Goal: Task Accomplishment & Management: Manage account settings

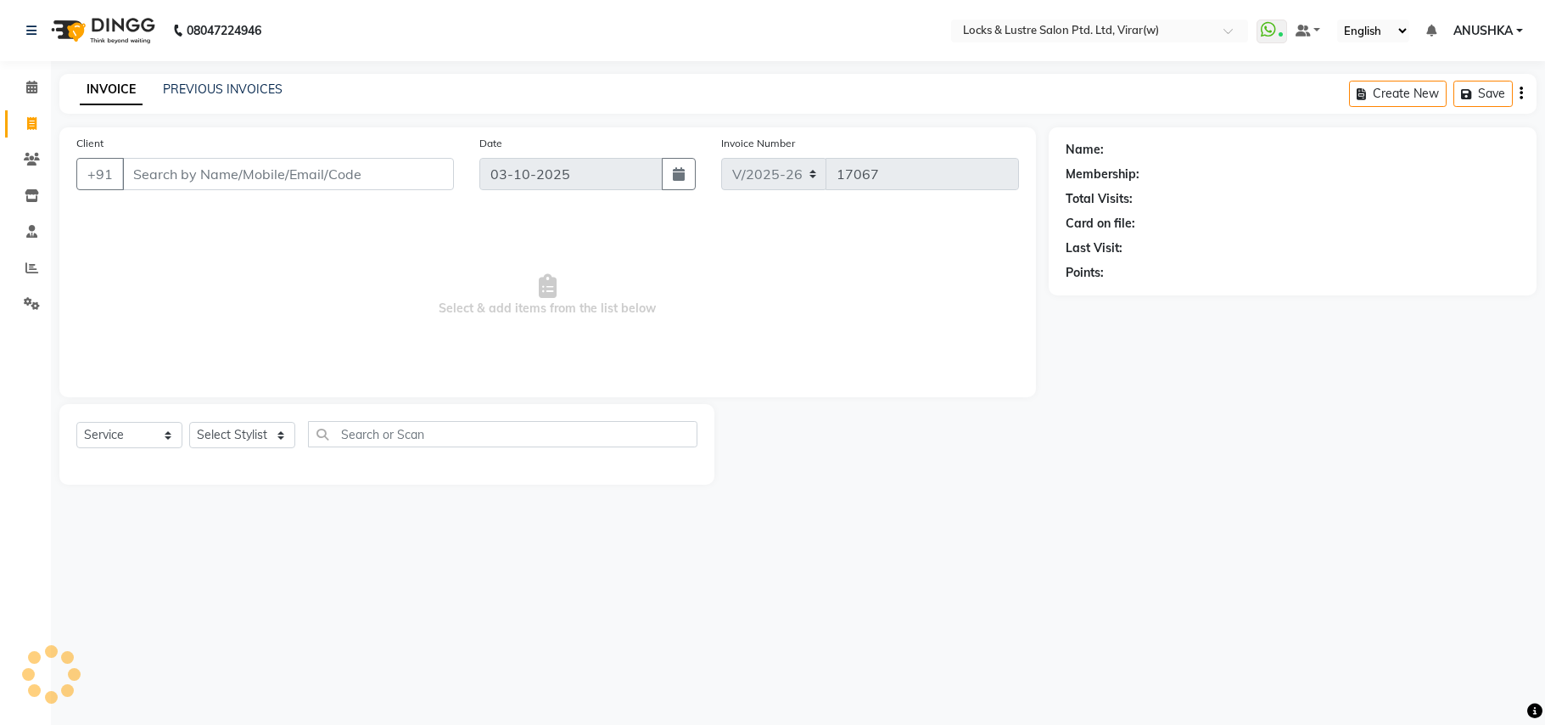
select select "5944"
select select "service"
click at [21, 86] on span at bounding box center [32, 88] width 30 height 20
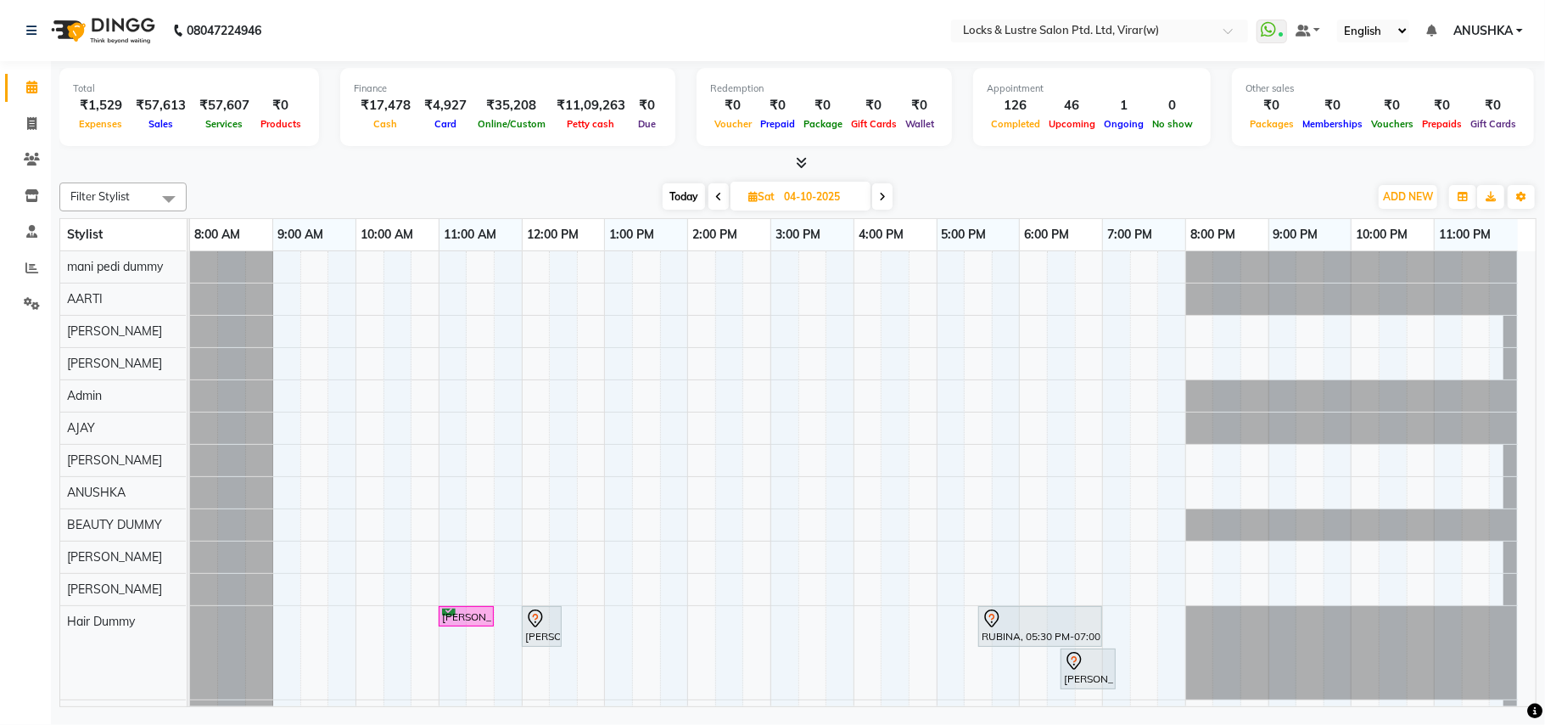
click at [684, 202] on span "Today" at bounding box center [684, 196] width 42 height 26
type input "03-10-2025"
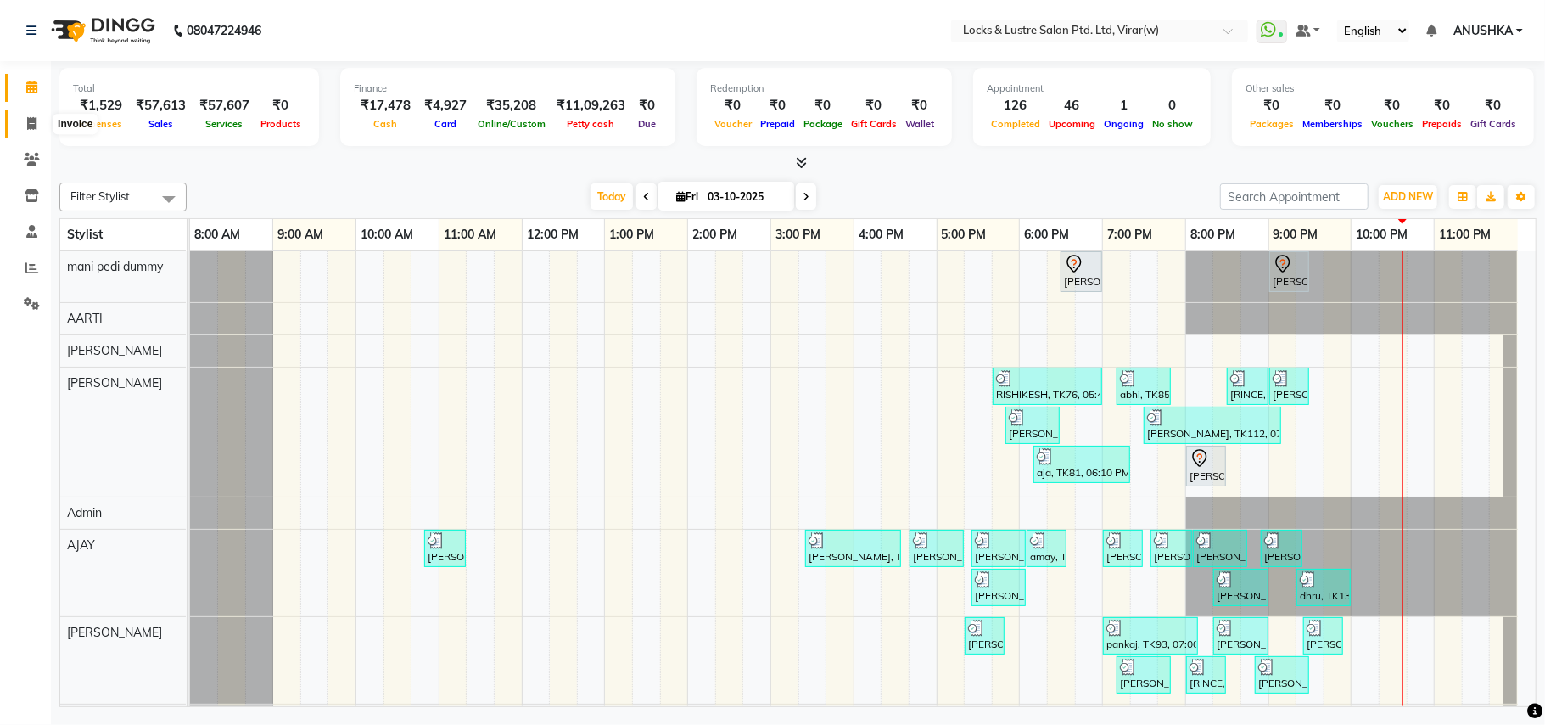
click at [29, 126] on icon at bounding box center [31, 123] width 9 height 13
select select "service"
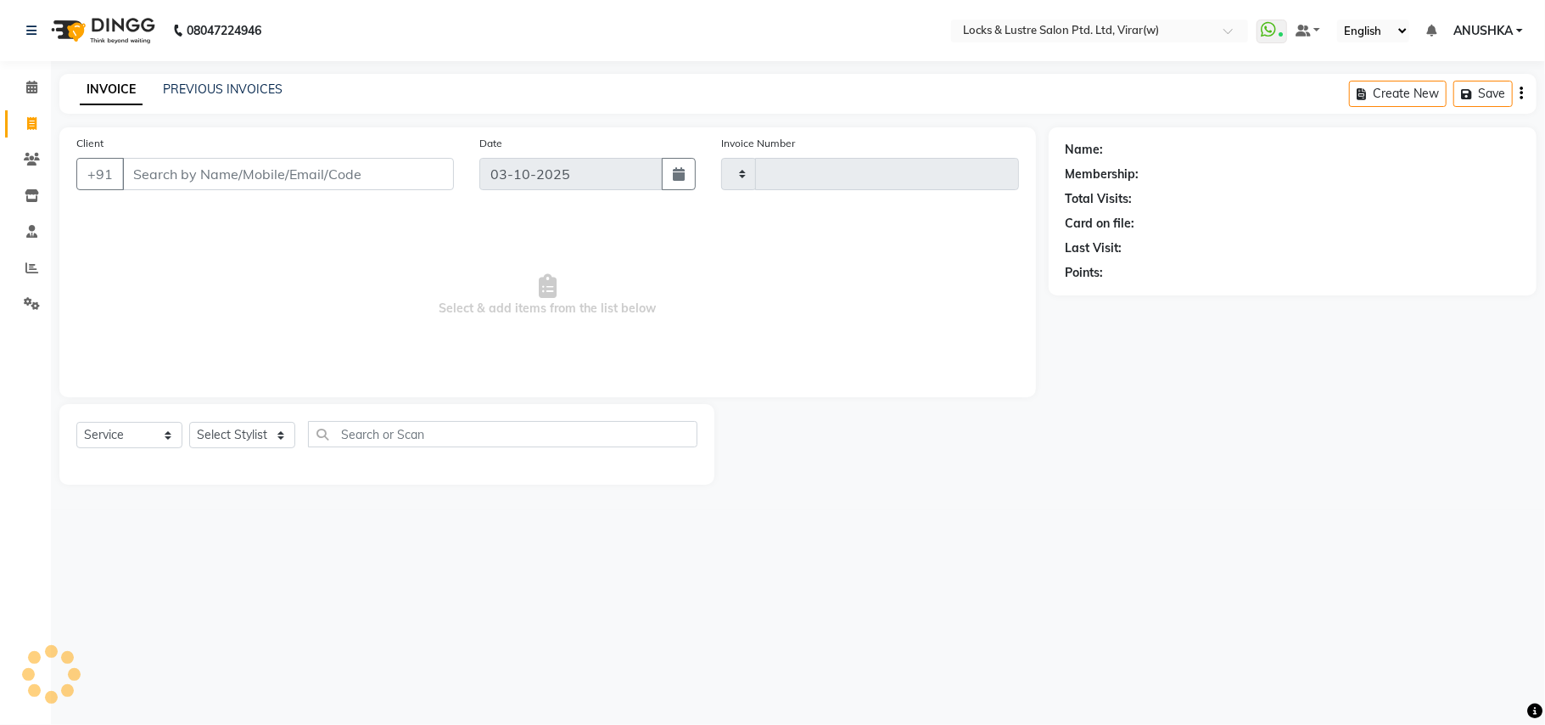
type input "17072"
select select "5944"
click at [229, 171] on input "Client" at bounding box center [288, 174] width 332 height 32
click at [313, 177] on input "8855866677" at bounding box center [244, 174] width 245 height 32
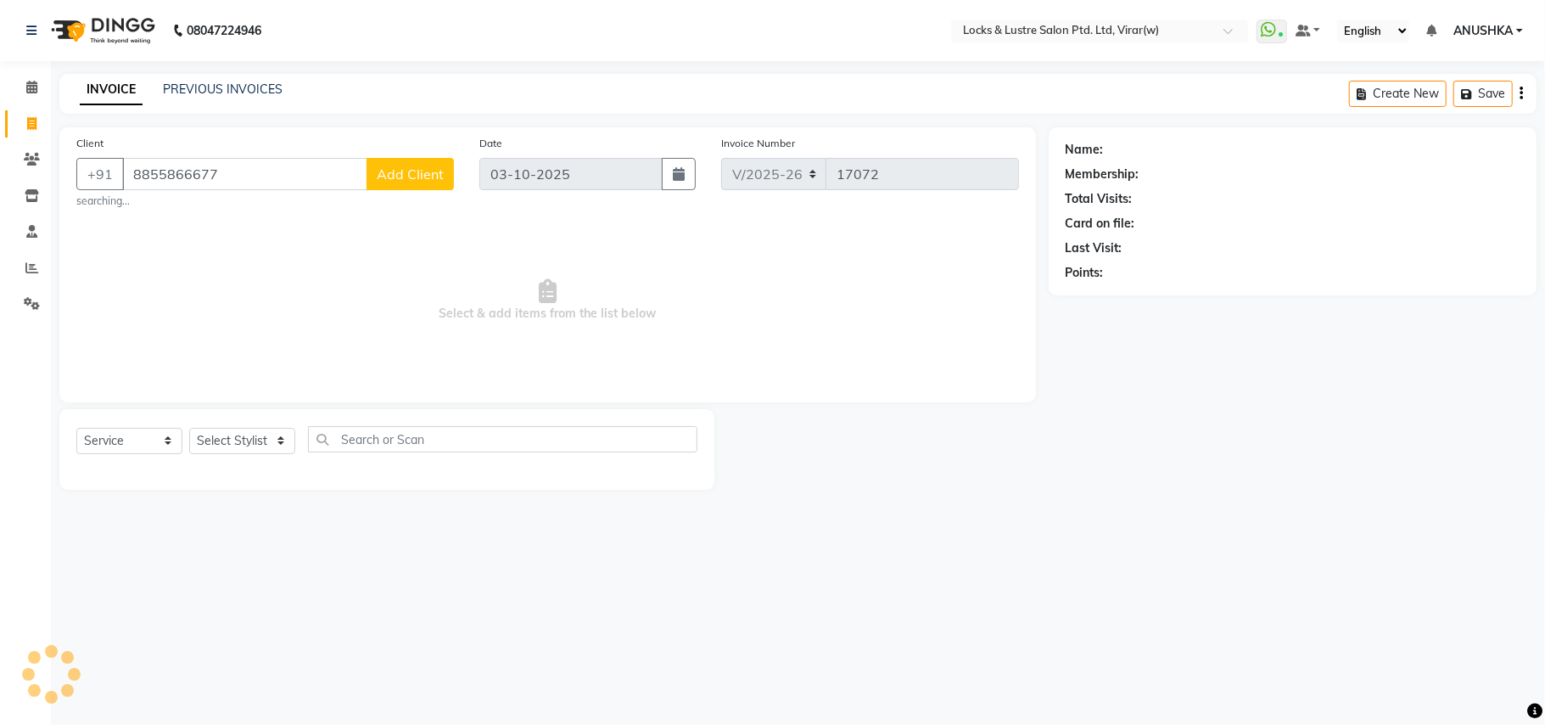
type input "8855866677"
click at [207, 428] on select "Select Stylist AARTI Abdul Khan Adil Admin AJAY AKASH NHAVI ANUSHKA Ashwini Saw…" at bounding box center [242, 441] width 106 height 26
select select "42107"
click at [189, 428] on select "Select Stylist AARTI Abdul Khan Adil Admin AJAY AKASH NHAVI ANUSHKA Ashwini Saw…" at bounding box center [242, 441] width 106 height 26
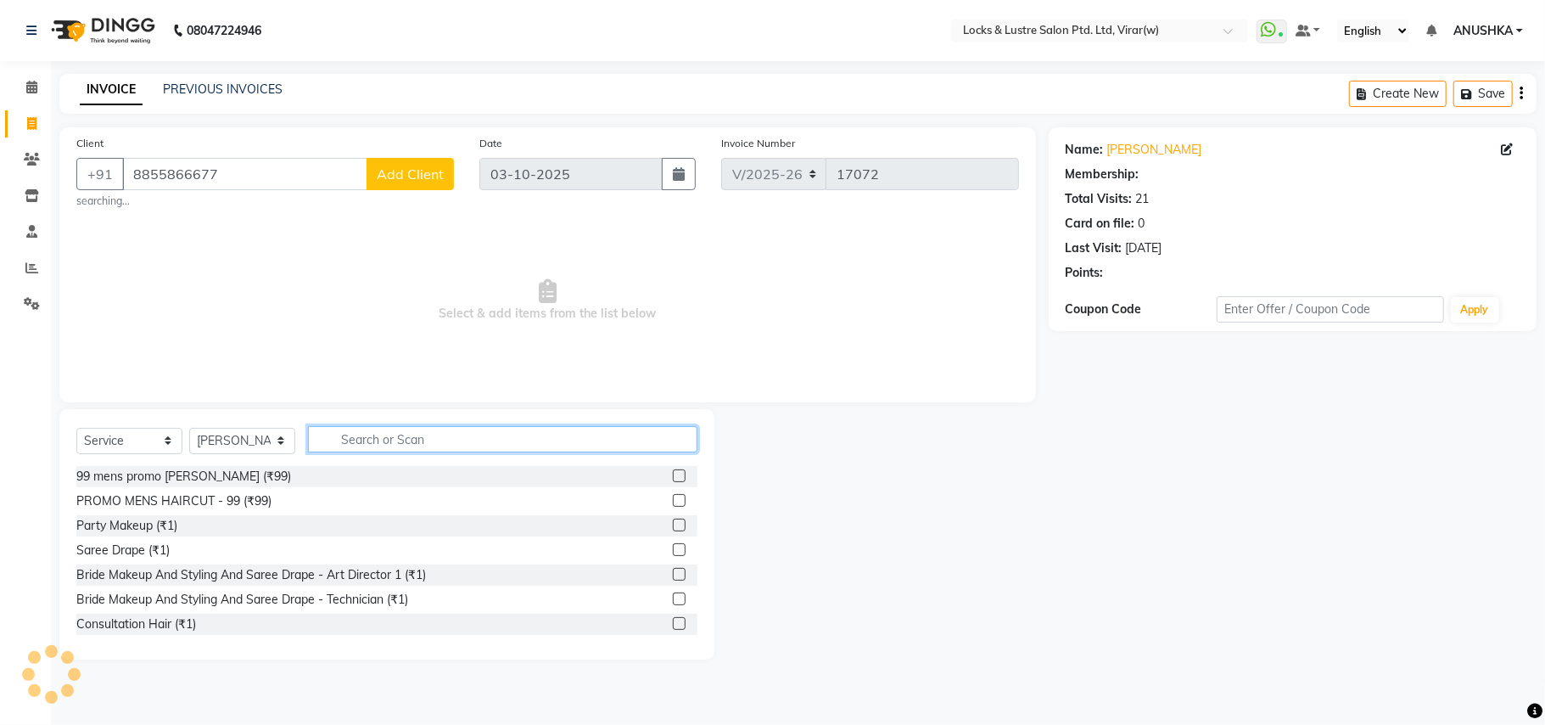
click at [364, 438] on input "text" at bounding box center [503, 439] width 390 height 26
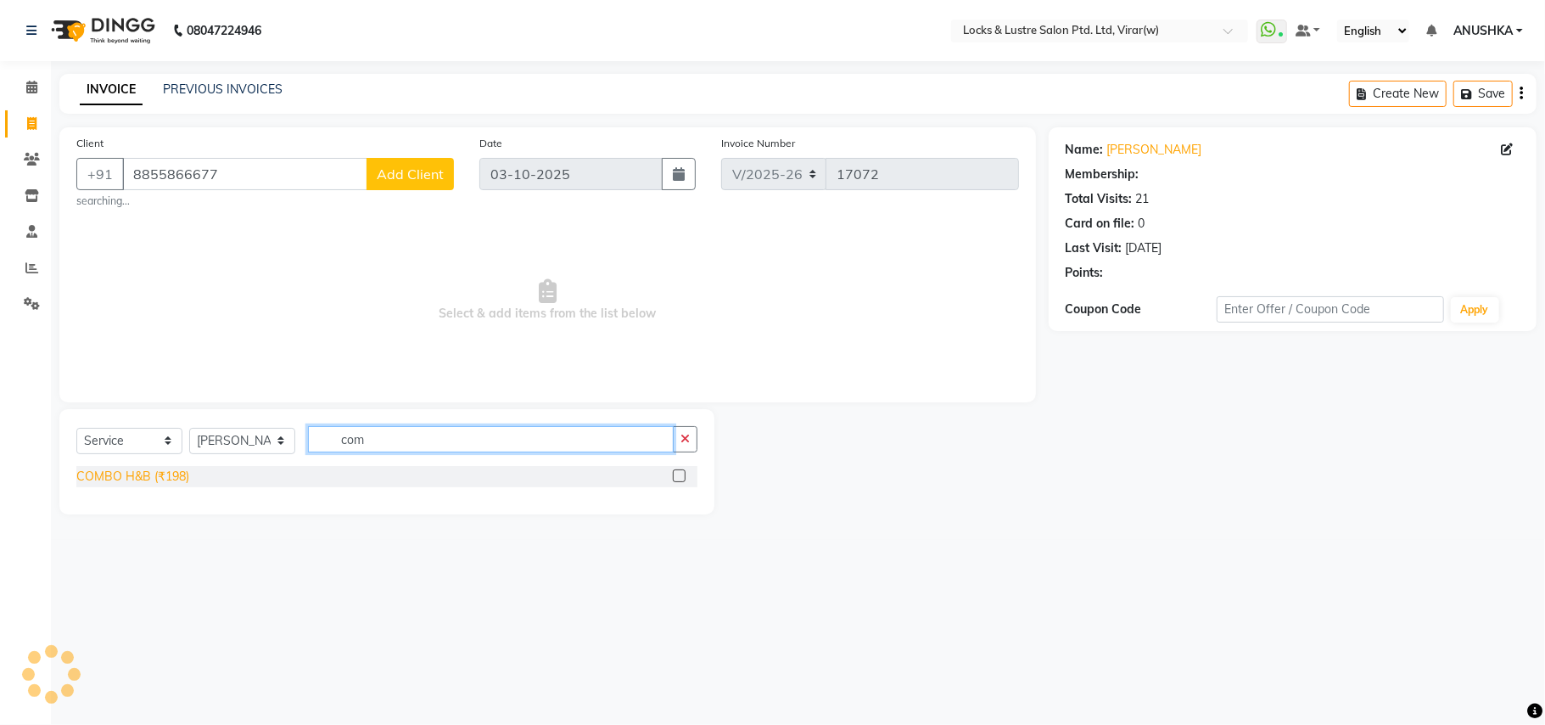
type input "com"
click at [163, 480] on div "COMBO H&B (₹198)" at bounding box center [132, 477] width 113 height 18
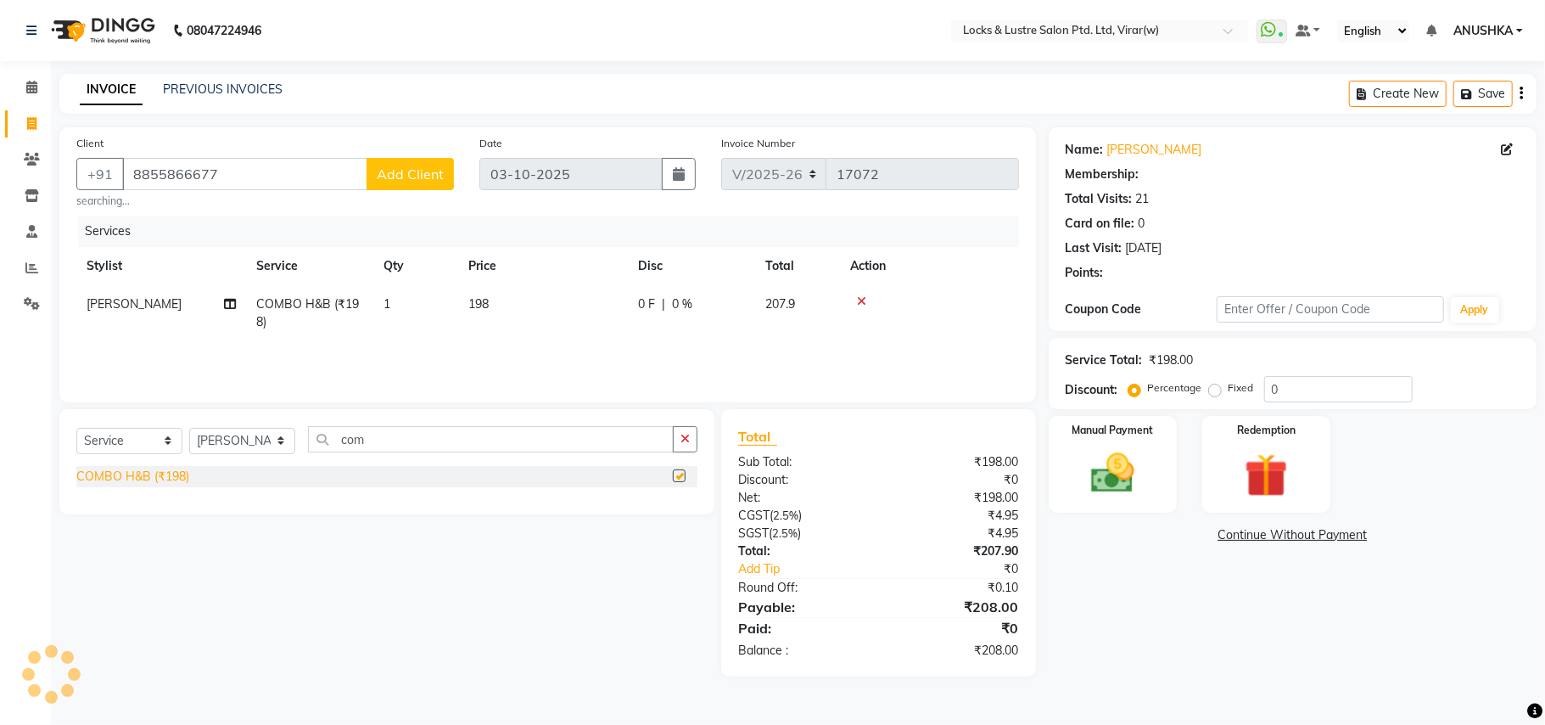
checkbox input "false"
click at [1128, 452] on img at bounding box center [1113, 473] width 74 height 53
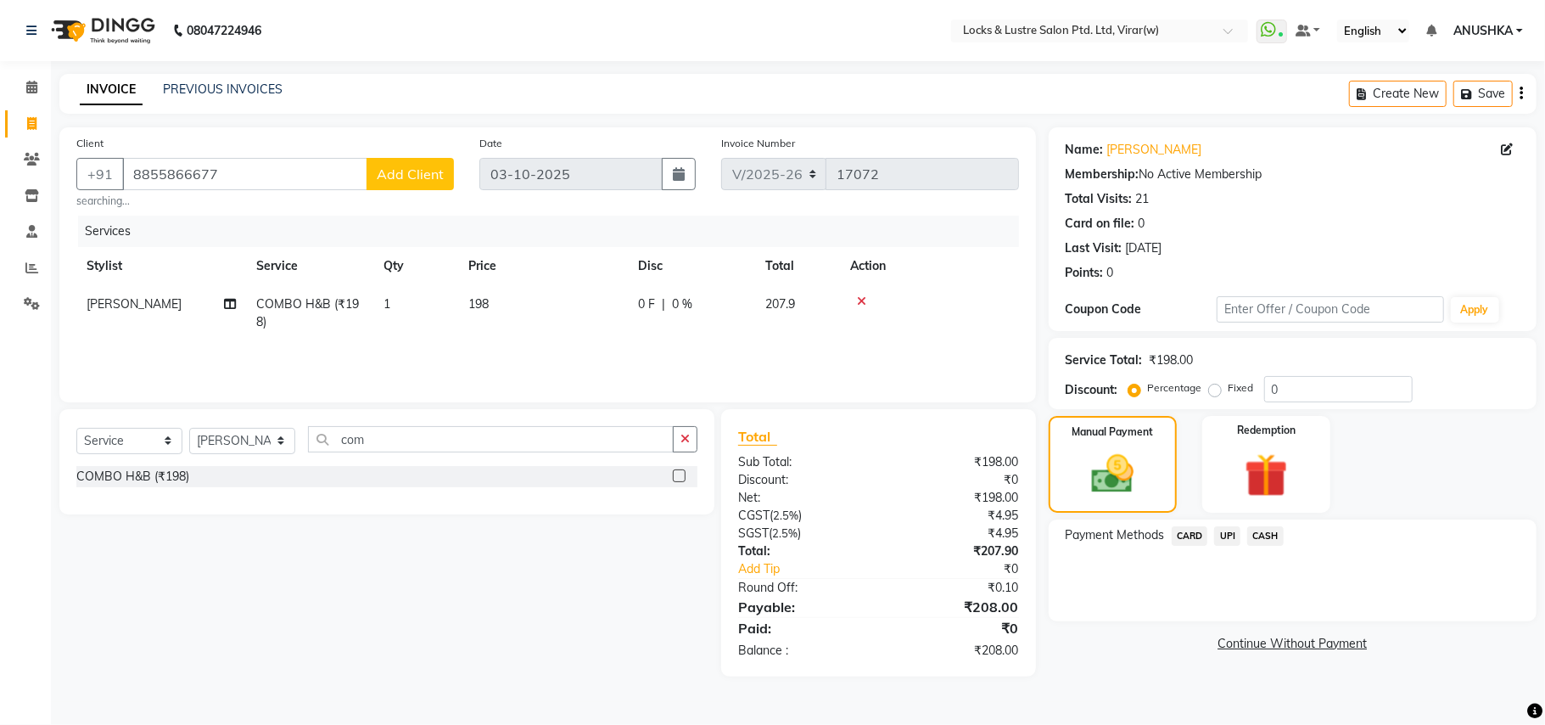
click at [1232, 530] on span "UPI" at bounding box center [1227, 536] width 26 height 20
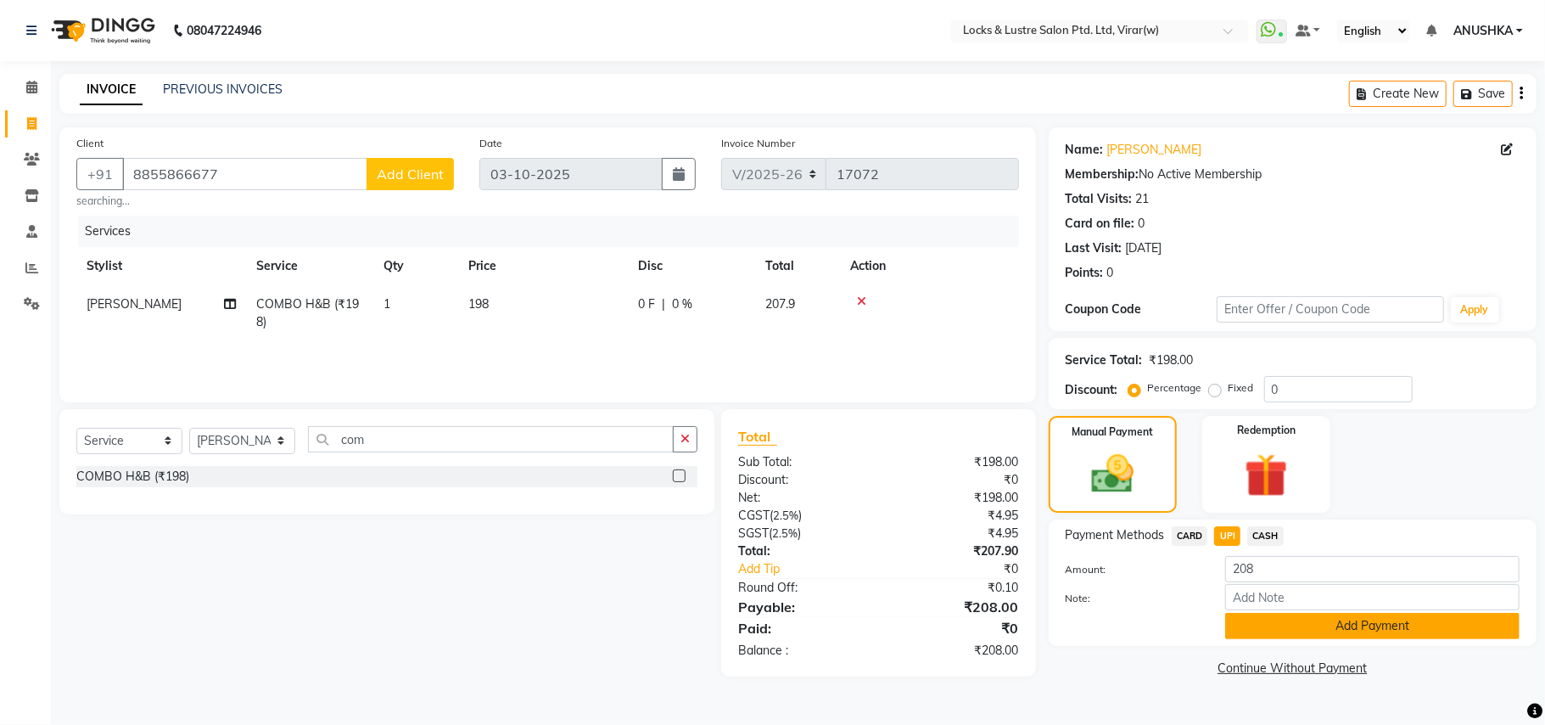
click at [1231, 631] on button "Add Payment" at bounding box center [1373, 626] width 294 height 26
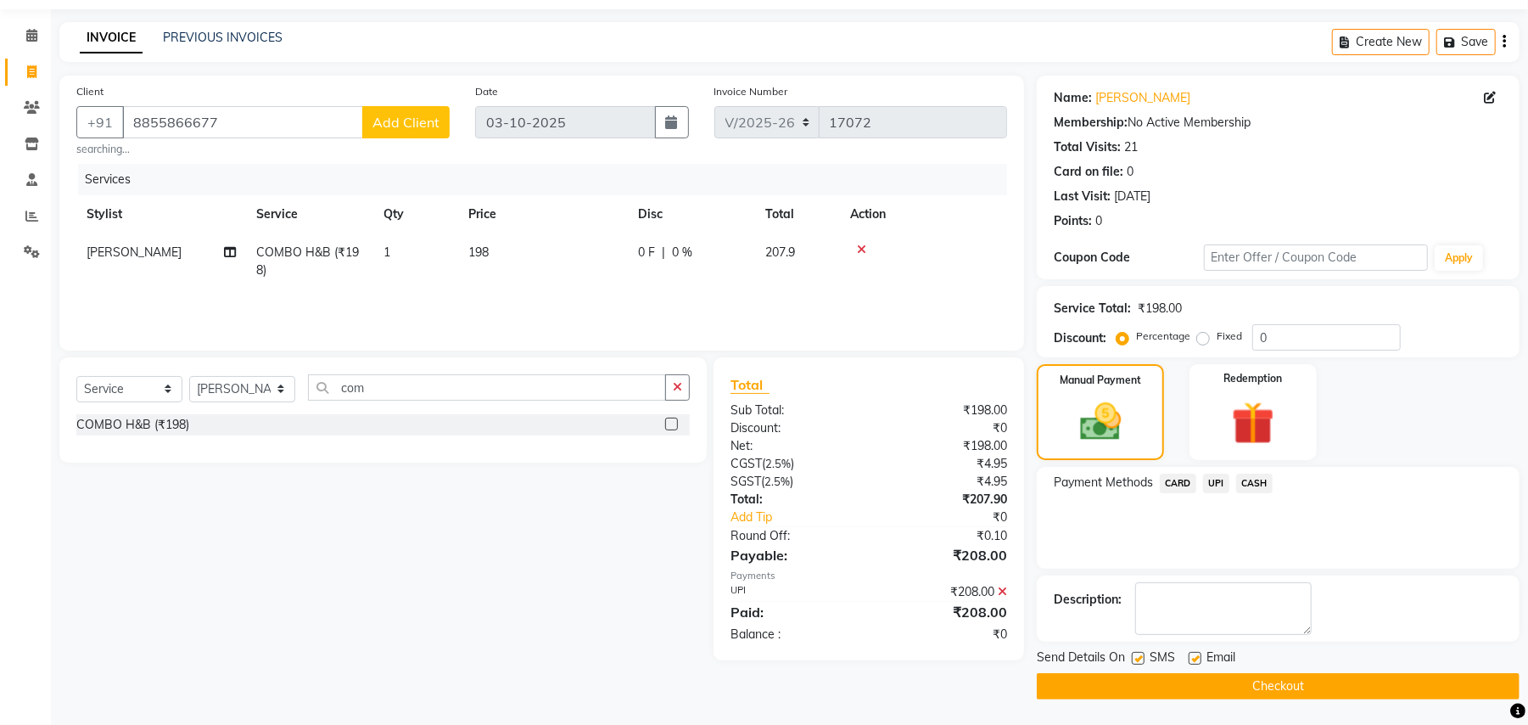
scroll to position [53, 0]
click at [1335, 670] on div "Send Details On SMS Email Checkout" at bounding box center [1278, 673] width 483 height 51
drag, startPoint x: 1209, startPoint y: 479, endPoint x: 1220, endPoint y: 497, distance: 21.7
click at [1212, 485] on span "UPI" at bounding box center [1216, 484] width 26 height 20
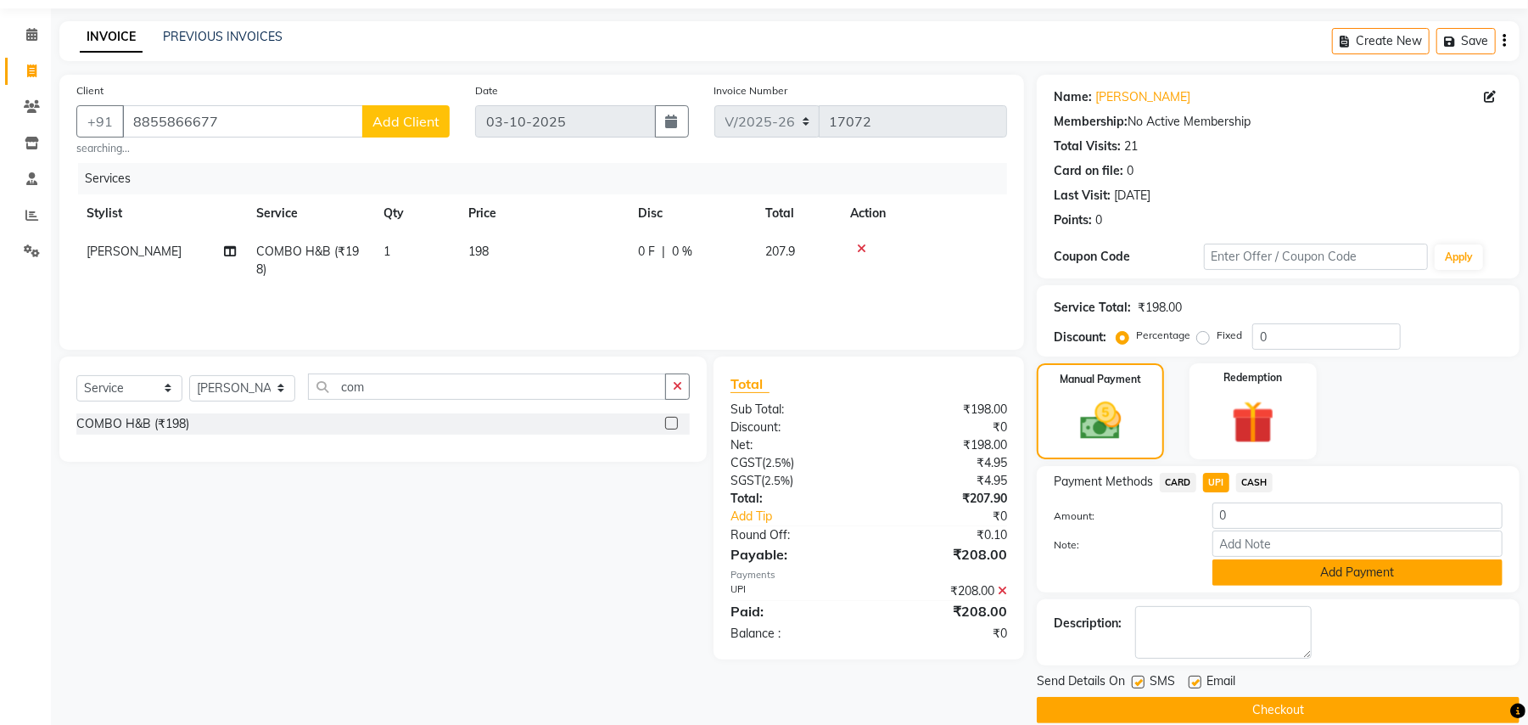
click at [1247, 571] on button "Add Payment" at bounding box center [1358, 572] width 290 height 26
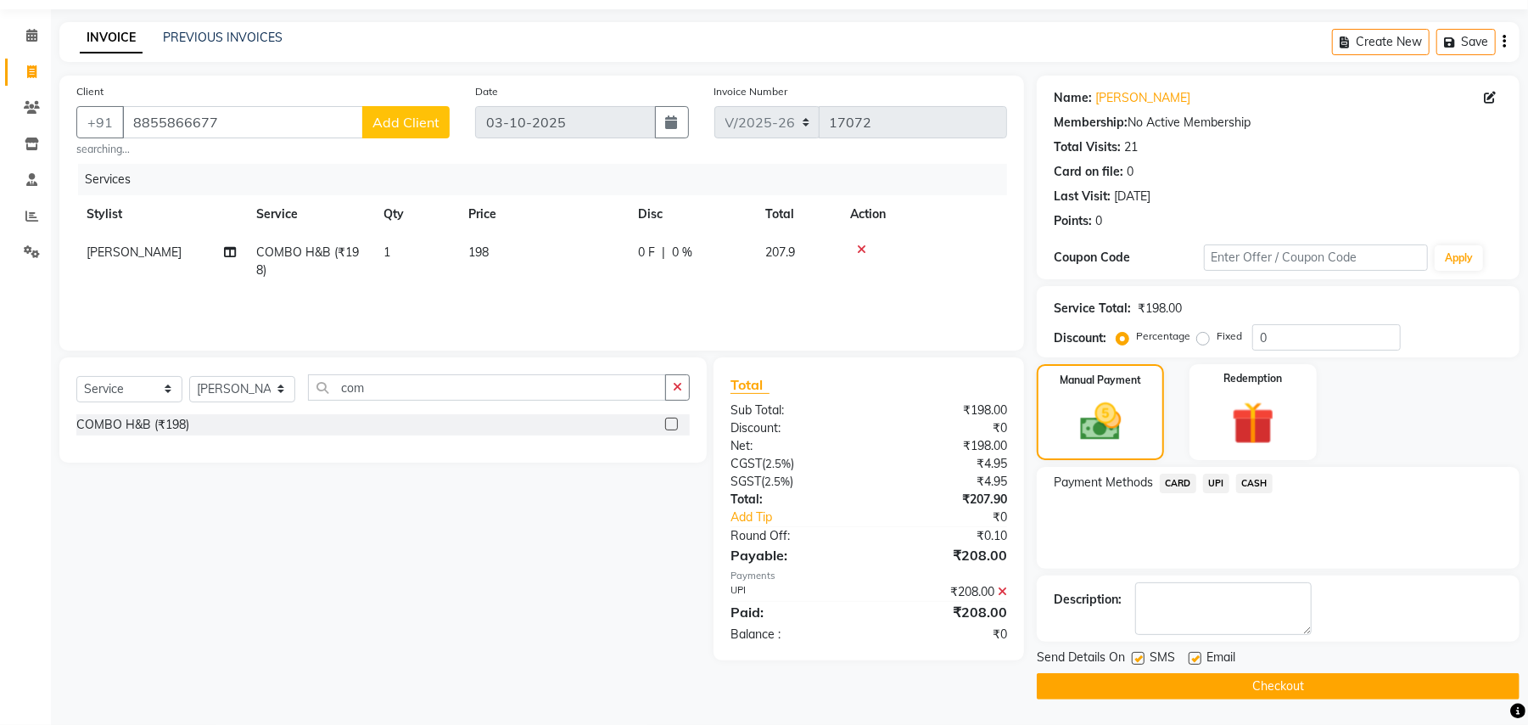
click at [1172, 681] on button "Checkout" at bounding box center [1278, 686] width 483 height 26
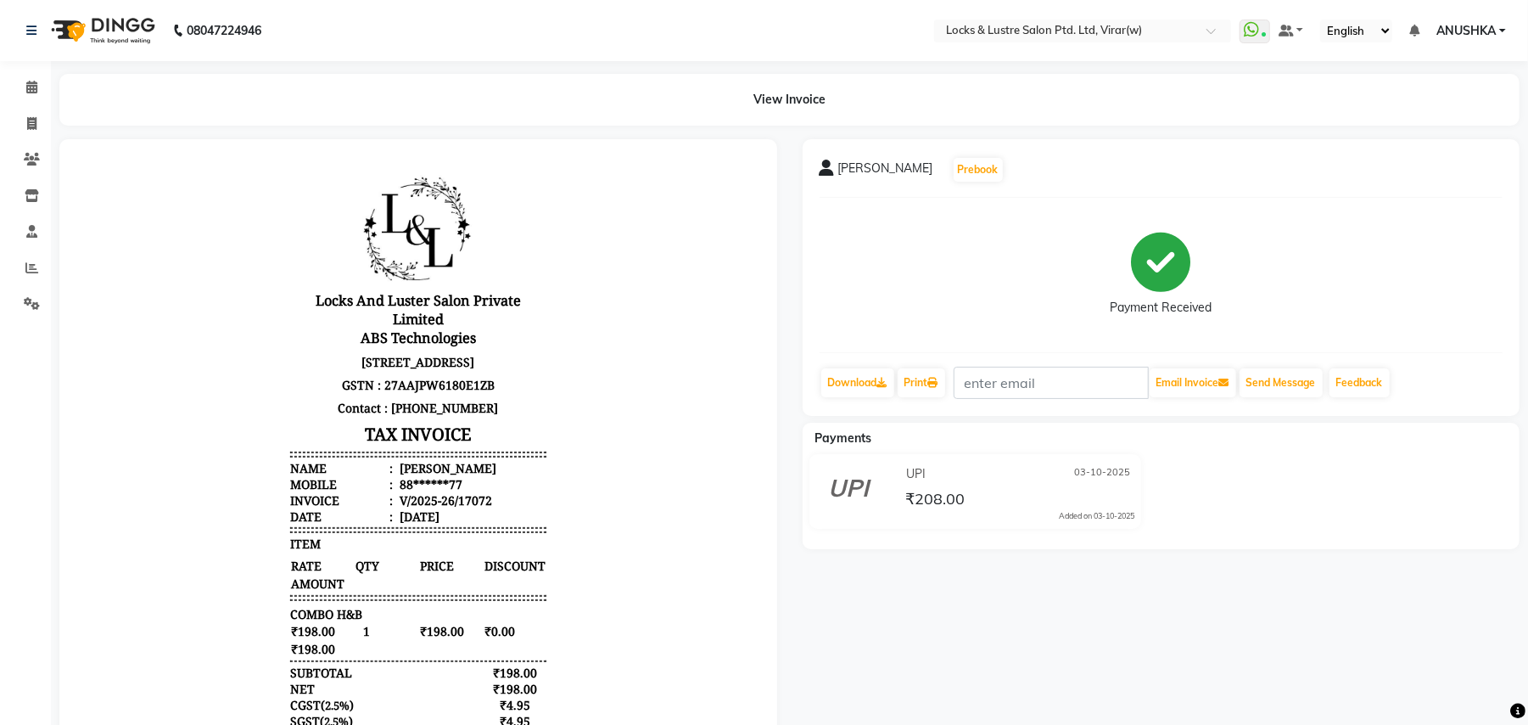
click at [35, 72] on li "Calendar" at bounding box center [25, 88] width 51 height 36
click at [31, 83] on icon at bounding box center [31, 87] width 11 height 13
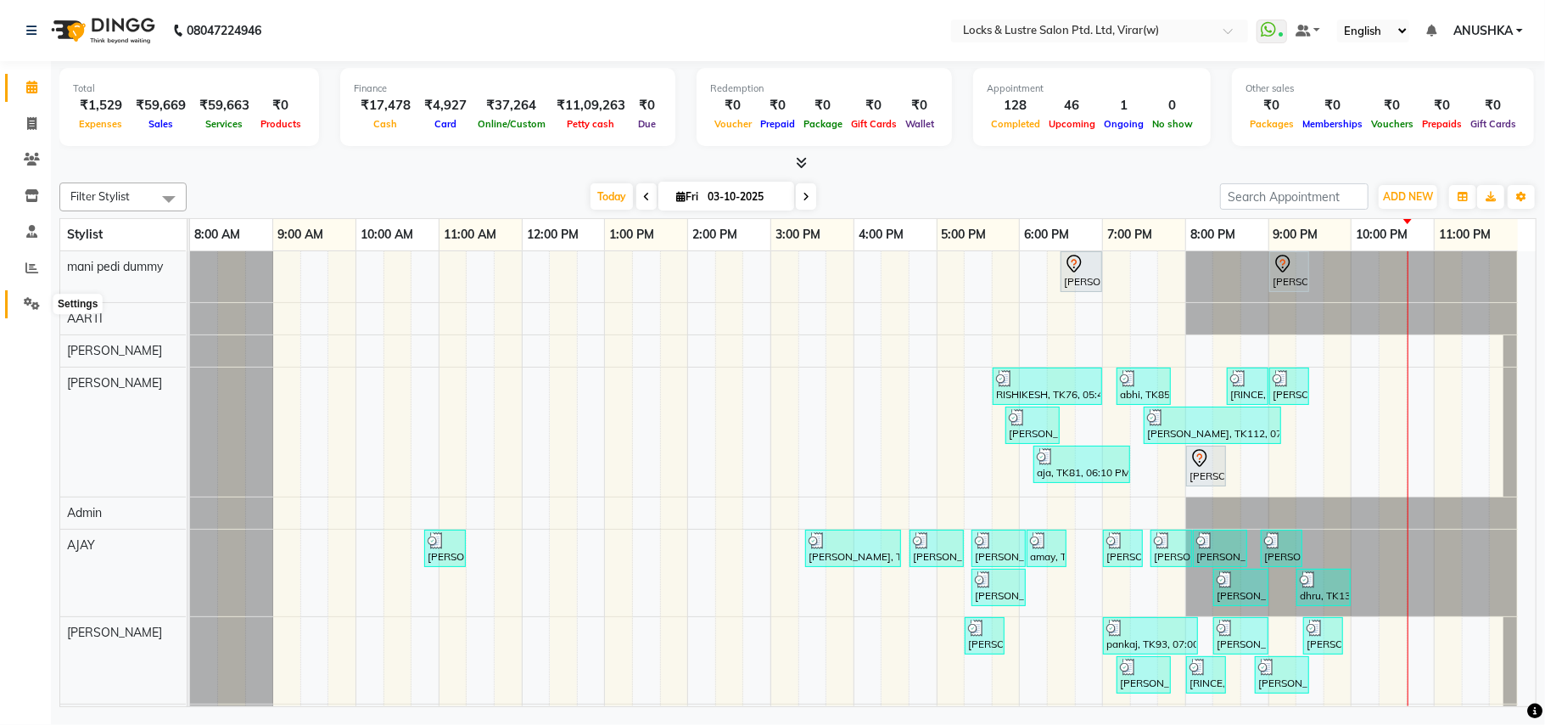
click at [31, 297] on icon at bounding box center [32, 303] width 16 height 13
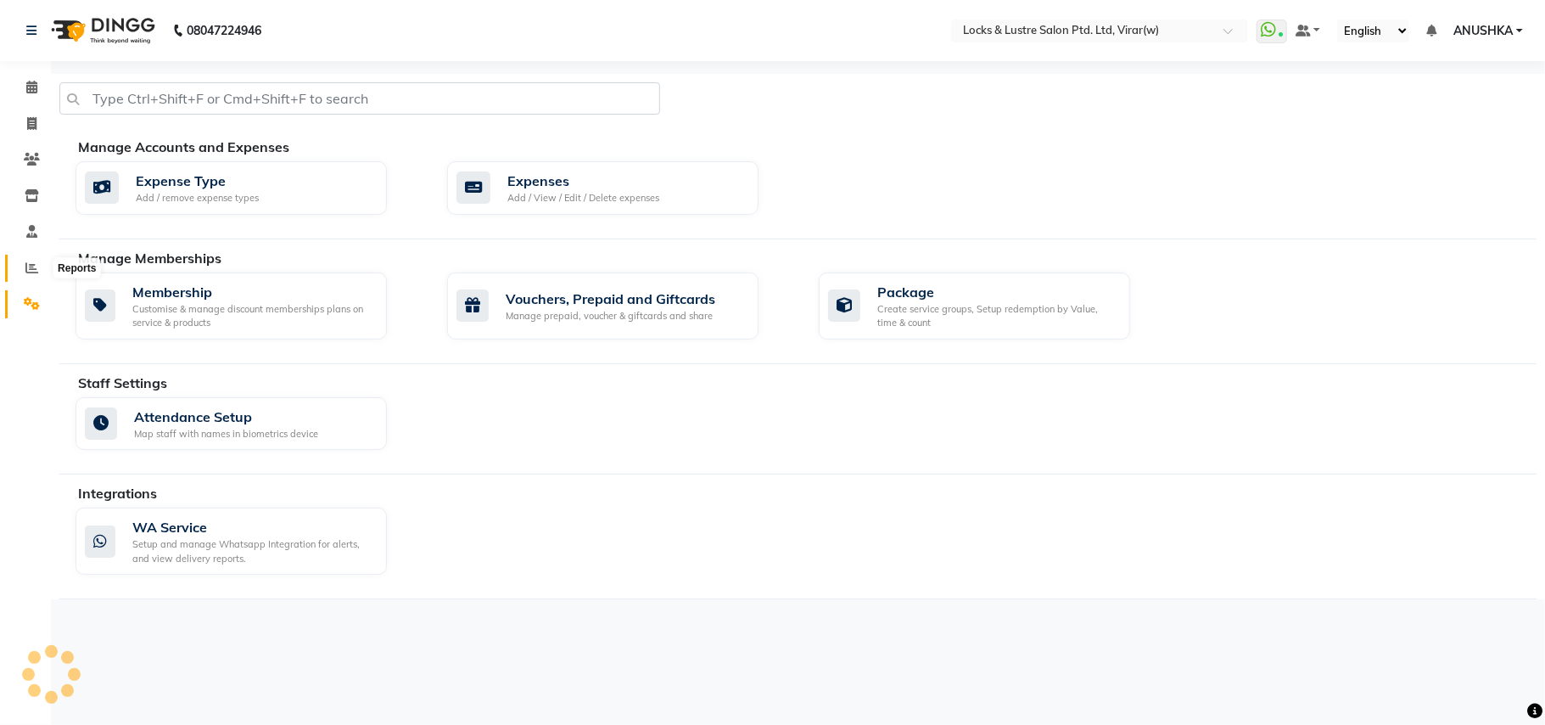
click at [31, 268] on icon at bounding box center [31, 267] width 13 height 13
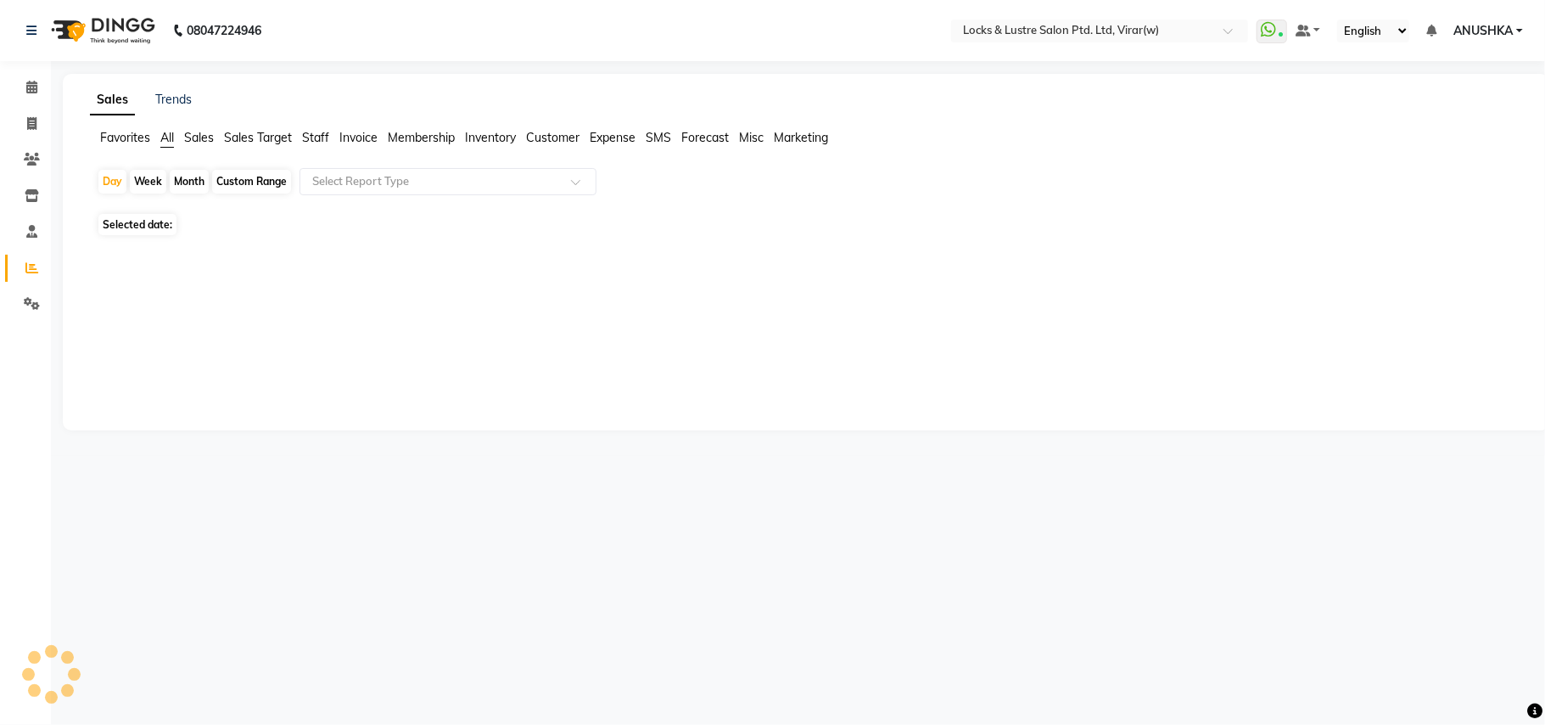
click at [320, 137] on span "Staff" at bounding box center [315, 137] width 27 height 15
click at [331, 188] on input "text" at bounding box center [431, 181] width 244 height 17
click at [338, 171] on div "Select Report Type" at bounding box center [448, 181] width 297 height 27
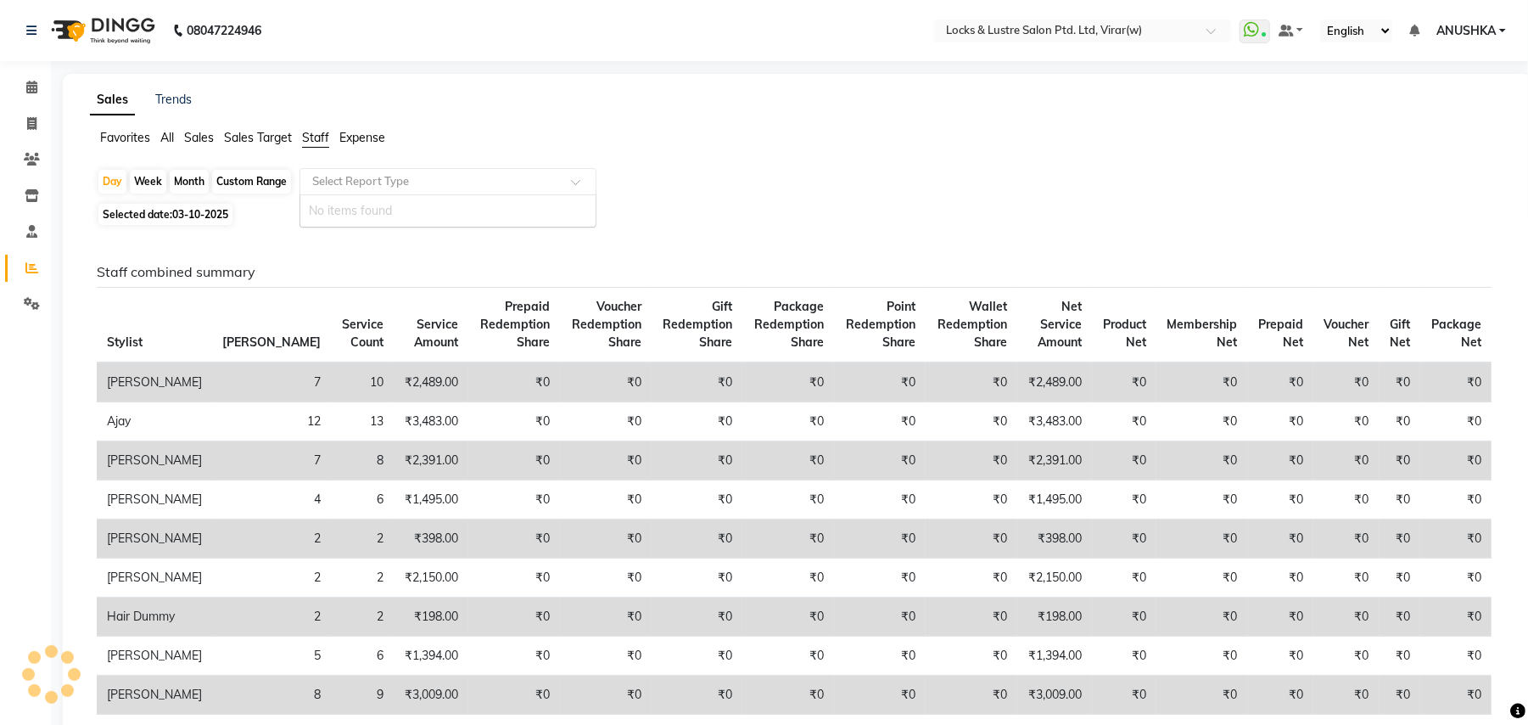
click at [323, 136] on span "Staff" at bounding box center [315, 137] width 27 height 15
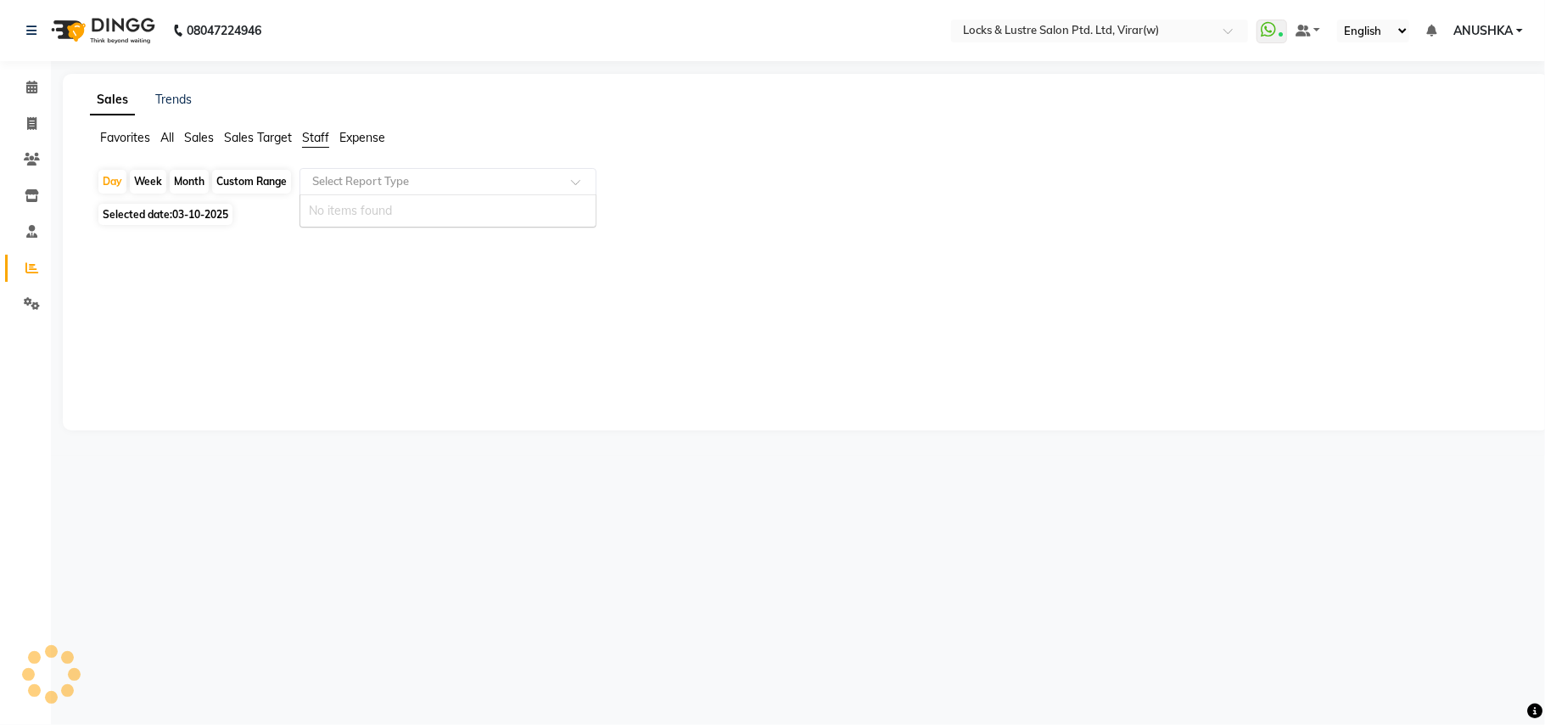
click at [338, 188] on input "text" at bounding box center [431, 181] width 244 height 17
click at [29, 85] on icon at bounding box center [31, 87] width 11 height 13
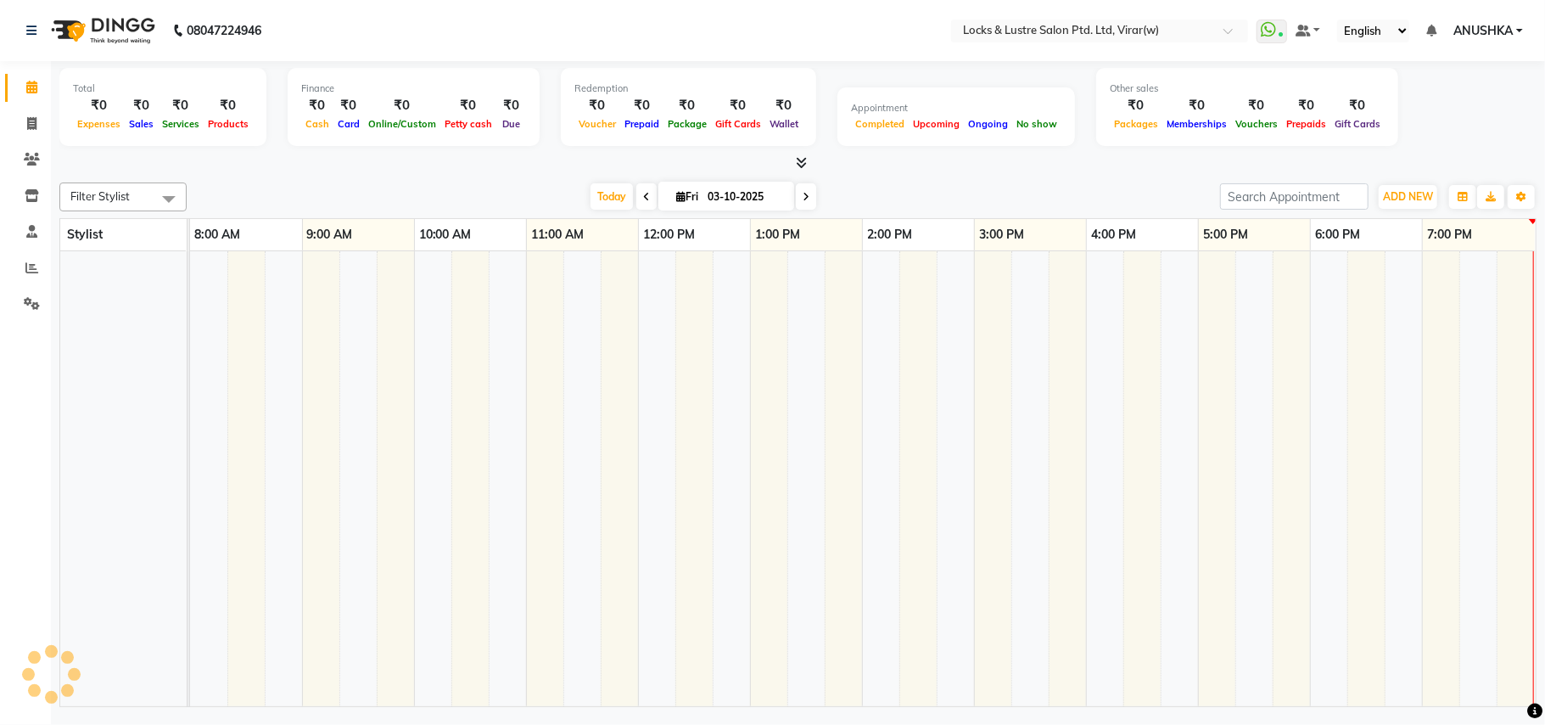
click at [28, 83] on icon at bounding box center [31, 87] width 11 height 13
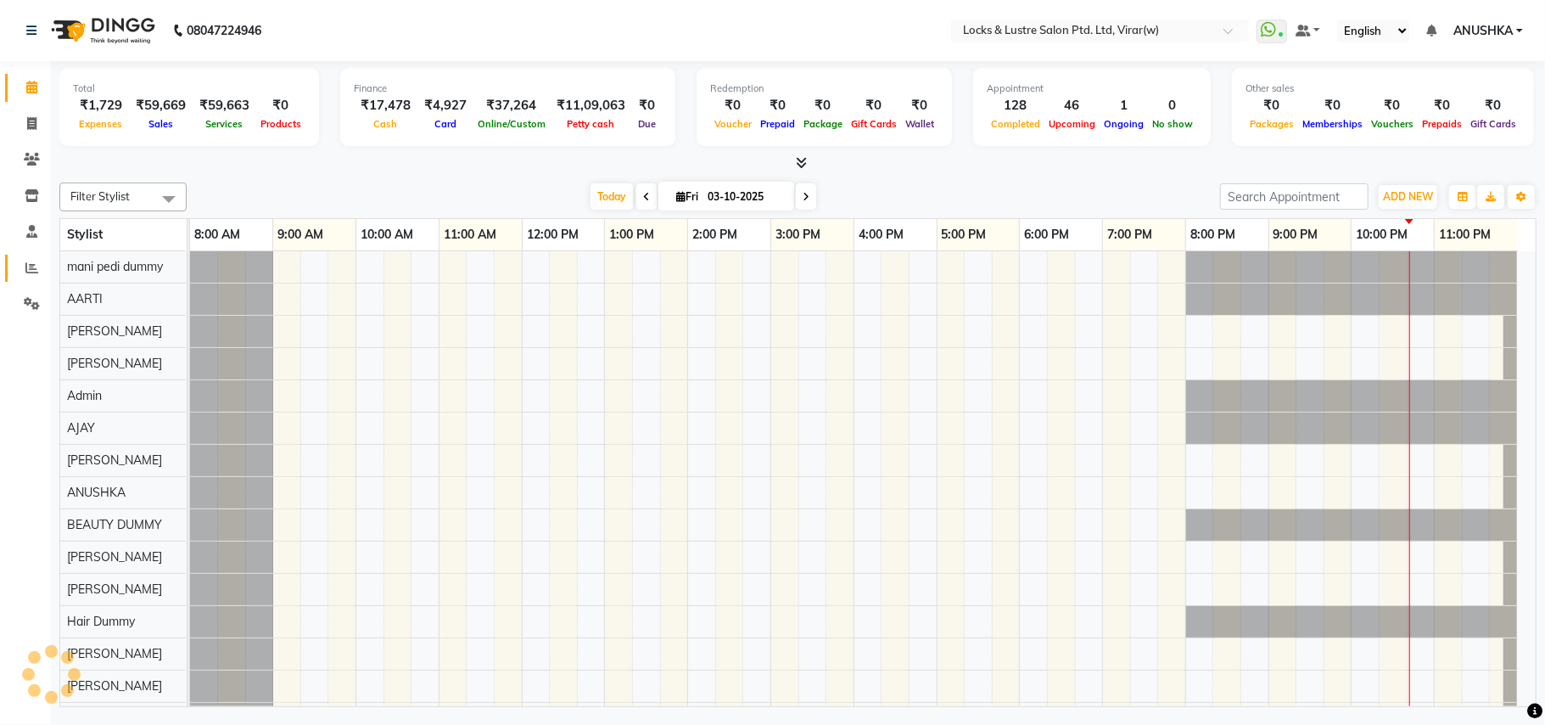
click at [31, 255] on link "Reports" at bounding box center [25, 269] width 41 height 28
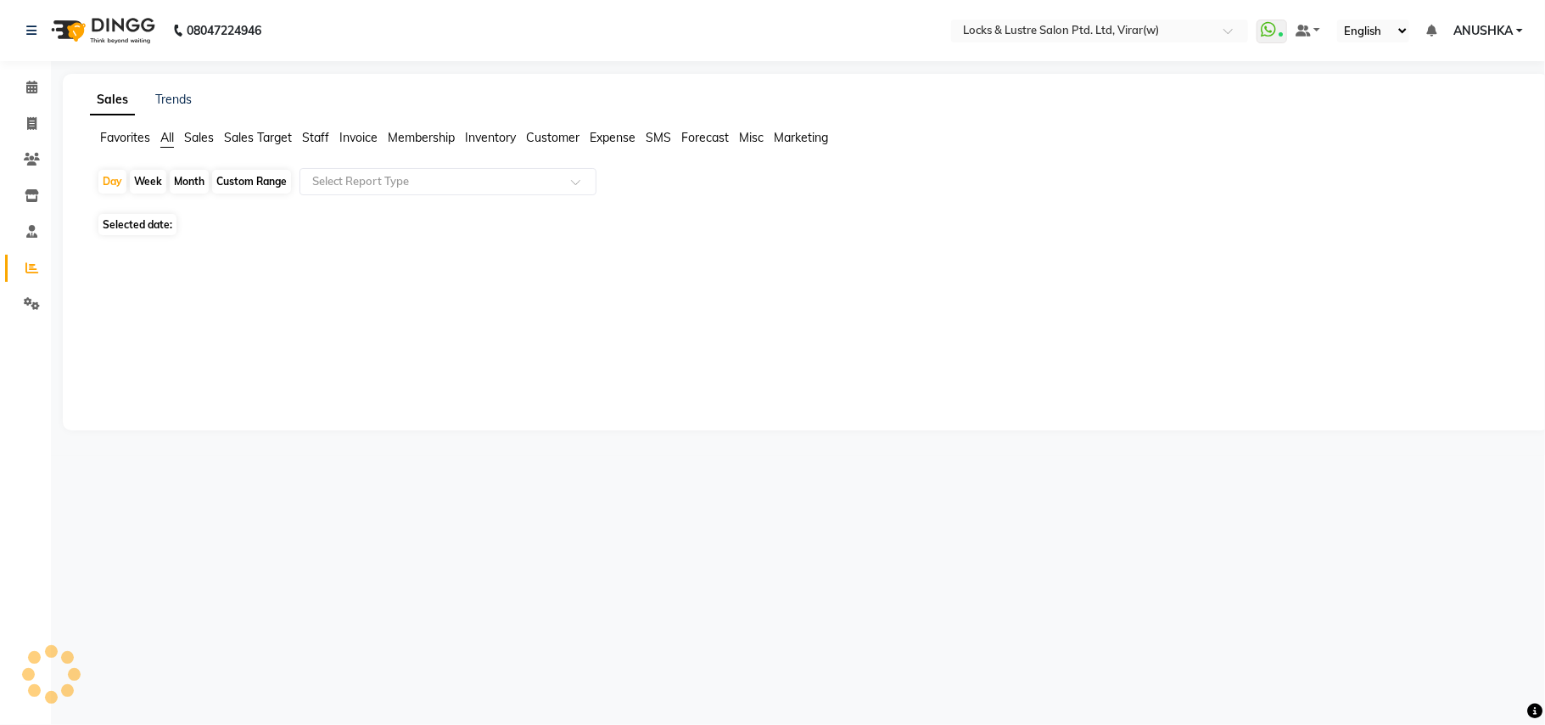
click at [314, 136] on span "Staff" at bounding box center [315, 137] width 27 height 15
click at [336, 195] on div "Day Week Month Custom Range Select Report Type" at bounding box center [806, 183] width 1419 height 31
click at [336, 194] on div "Select Report Type" at bounding box center [448, 181] width 297 height 27
click at [317, 185] on input "text" at bounding box center [431, 181] width 244 height 17
click at [360, 173] on input "text" at bounding box center [431, 181] width 244 height 17
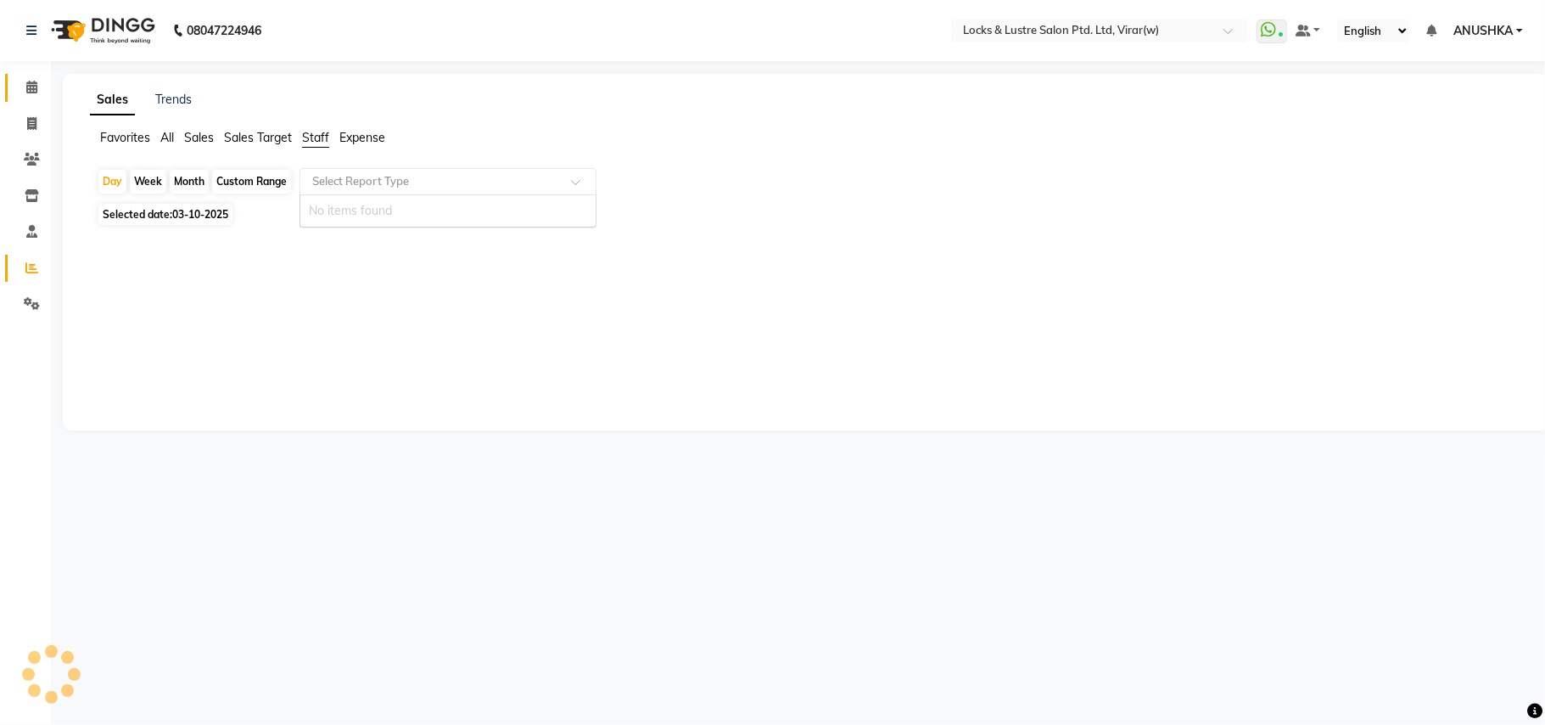
click at [24, 76] on link "Calendar" at bounding box center [25, 88] width 41 height 28
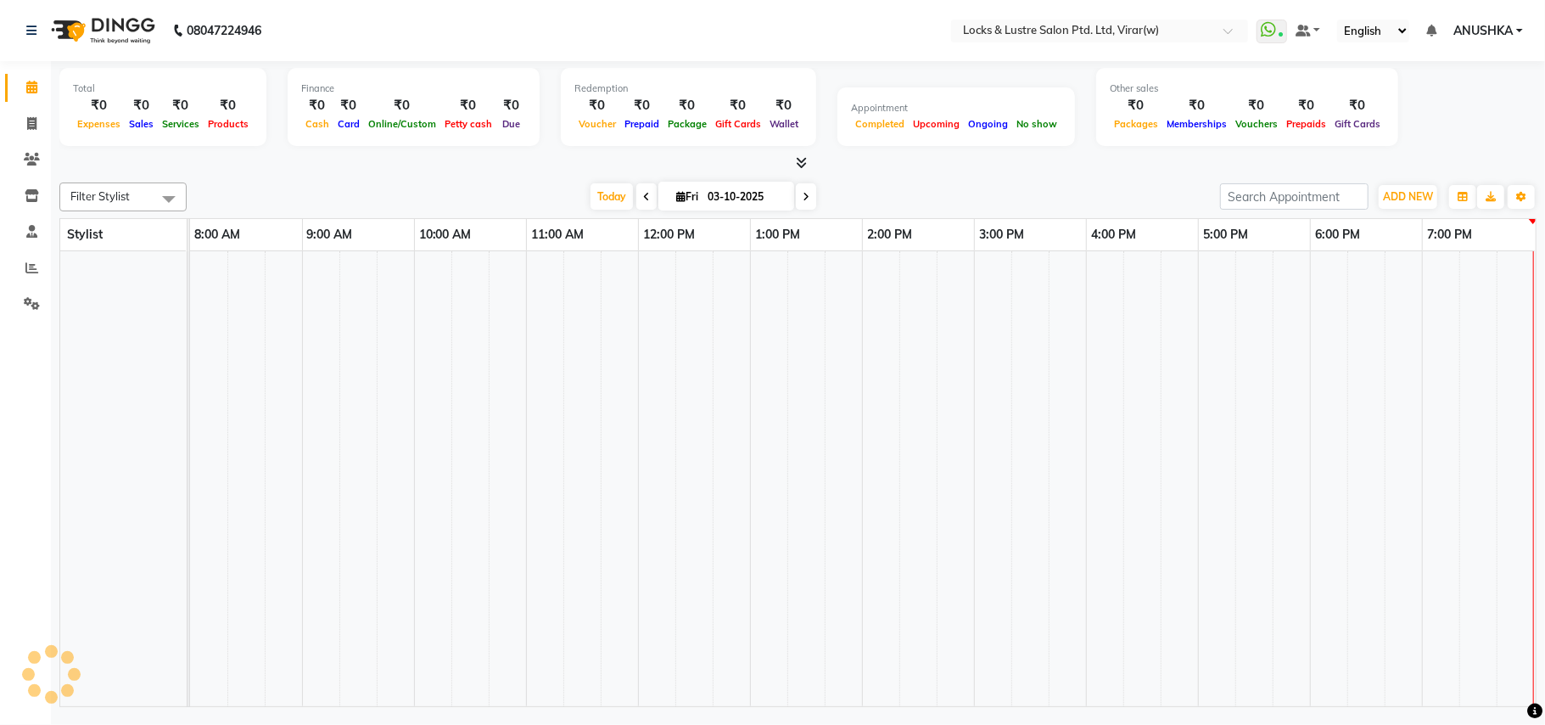
click at [24, 76] on link "Calendar" at bounding box center [25, 88] width 41 height 28
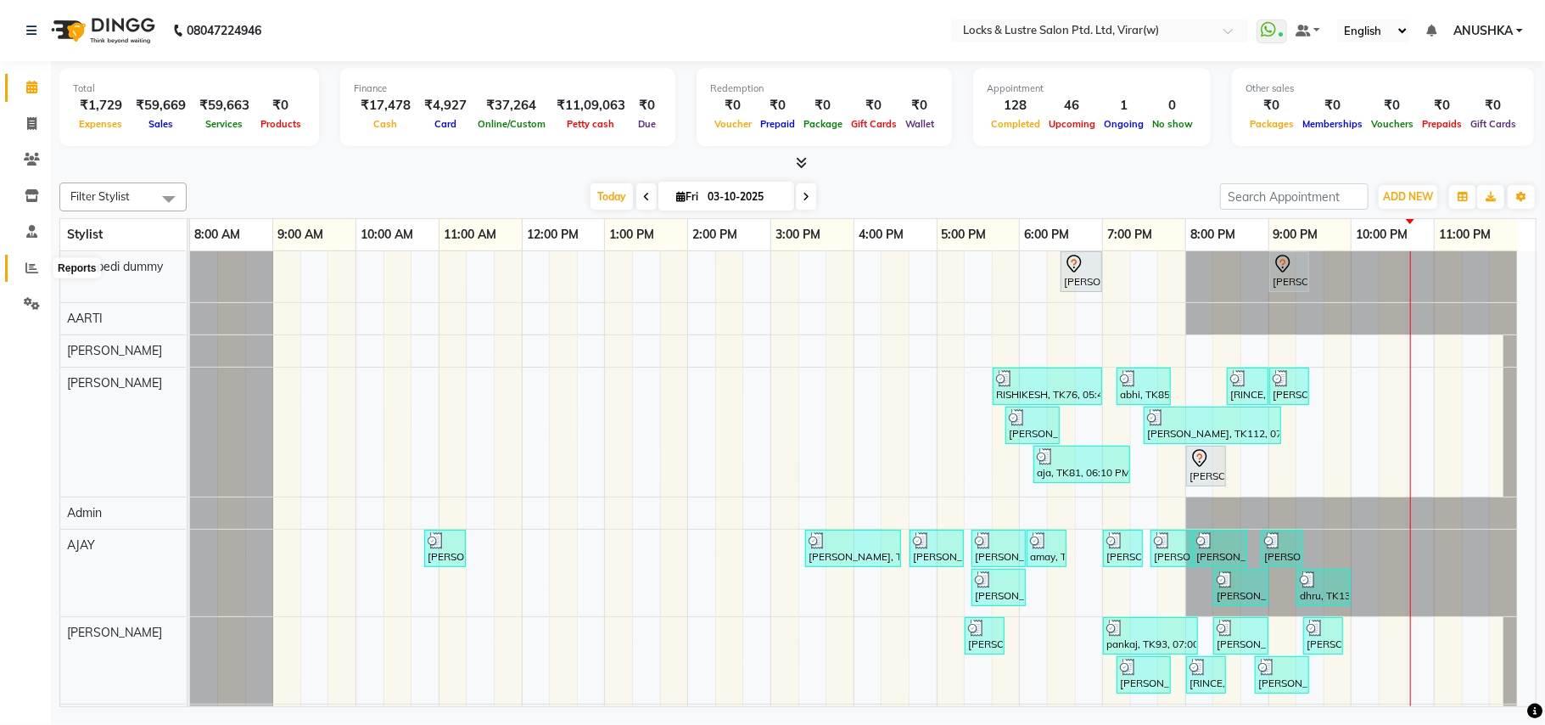
click at [25, 259] on span at bounding box center [32, 269] width 30 height 20
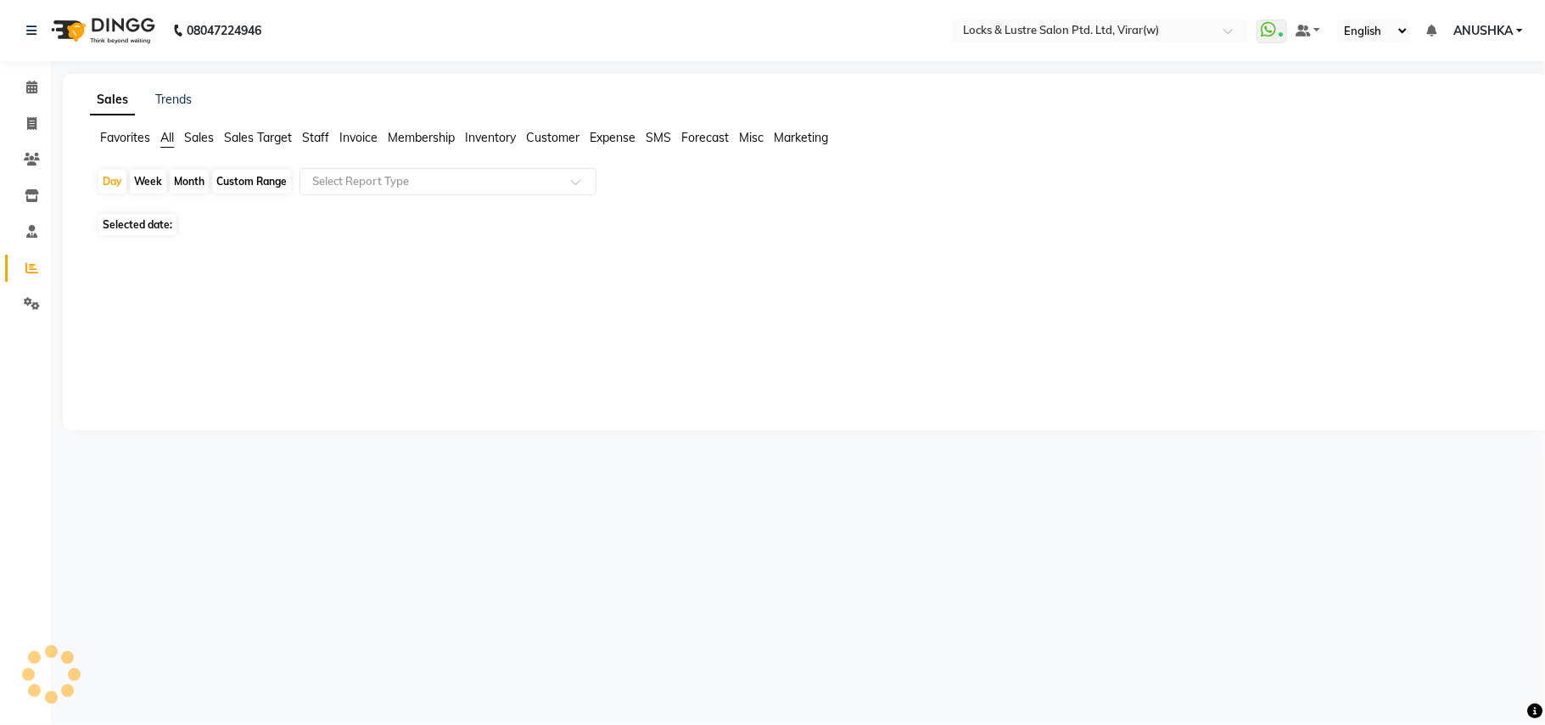
drag, startPoint x: 323, startPoint y: 127, endPoint x: 323, endPoint y: 156, distance: 28.9
click at [323, 129] on div "Sales Trends Favorites All Sales Sales Target Staff Invoice Membership Inventor…" at bounding box center [806, 252] width 1487 height 356
click at [326, 192] on div "Select Report Type" at bounding box center [448, 181] width 297 height 27
click at [314, 133] on span "Staff" at bounding box center [315, 137] width 27 height 15
click at [323, 192] on div "Select Report Type" at bounding box center [448, 181] width 297 height 27
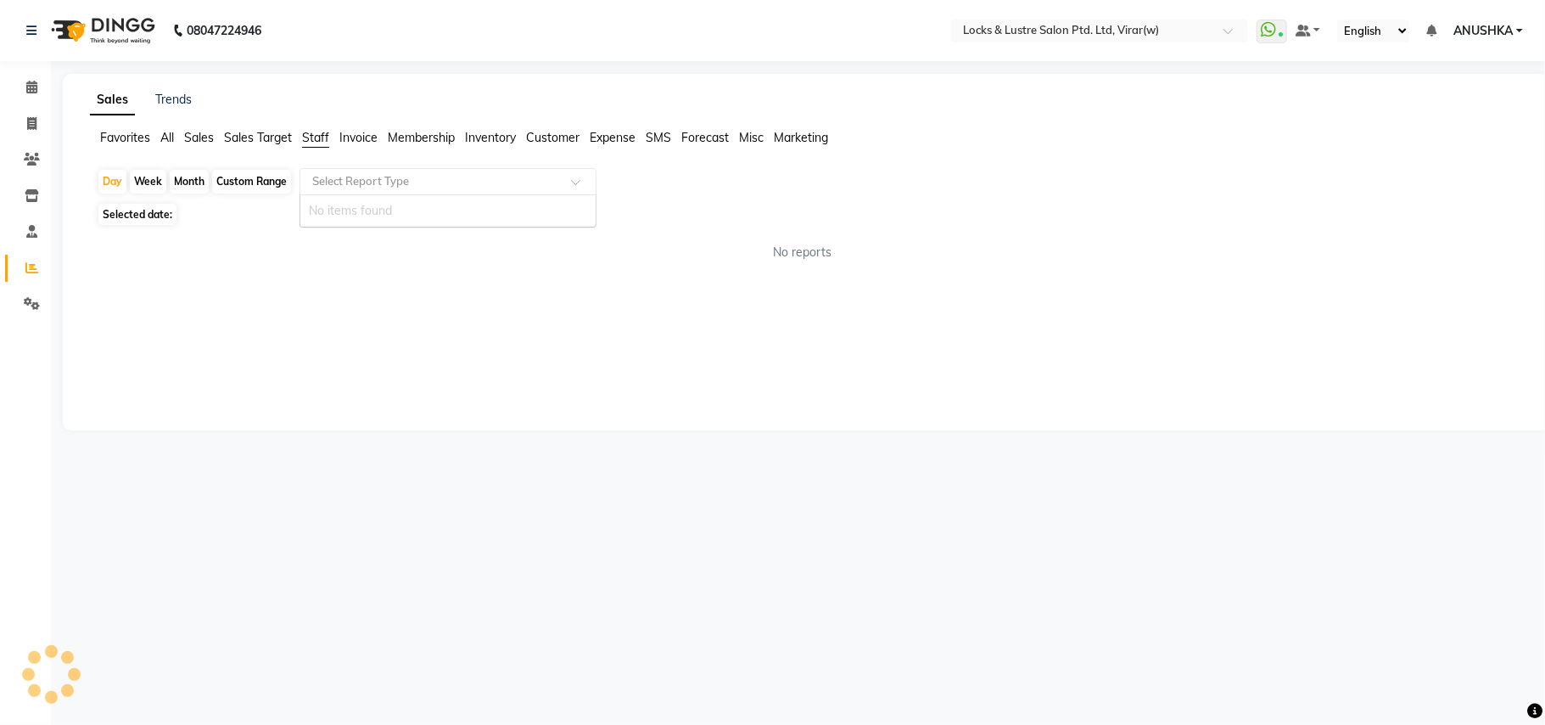
click at [323, 191] on div "Select Report Type" at bounding box center [448, 181] width 297 height 27
click at [323, 190] on div "Select Report Type" at bounding box center [448, 181] width 297 height 27
click at [323, 188] on input "text" at bounding box center [431, 181] width 244 height 17
click at [45, 89] on span at bounding box center [32, 88] width 30 height 20
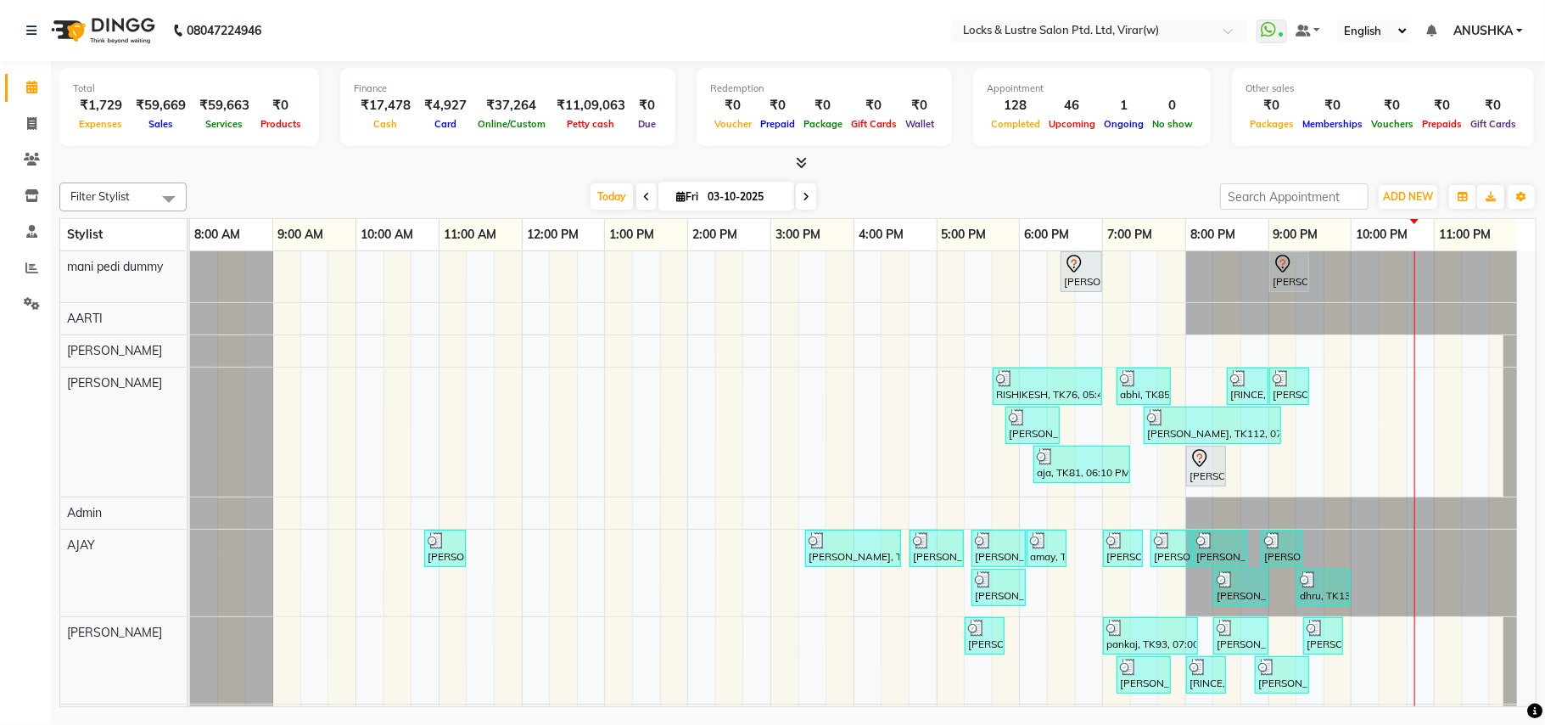
click at [803, 194] on icon at bounding box center [806, 197] width 7 height 10
type input "04-10-2025"
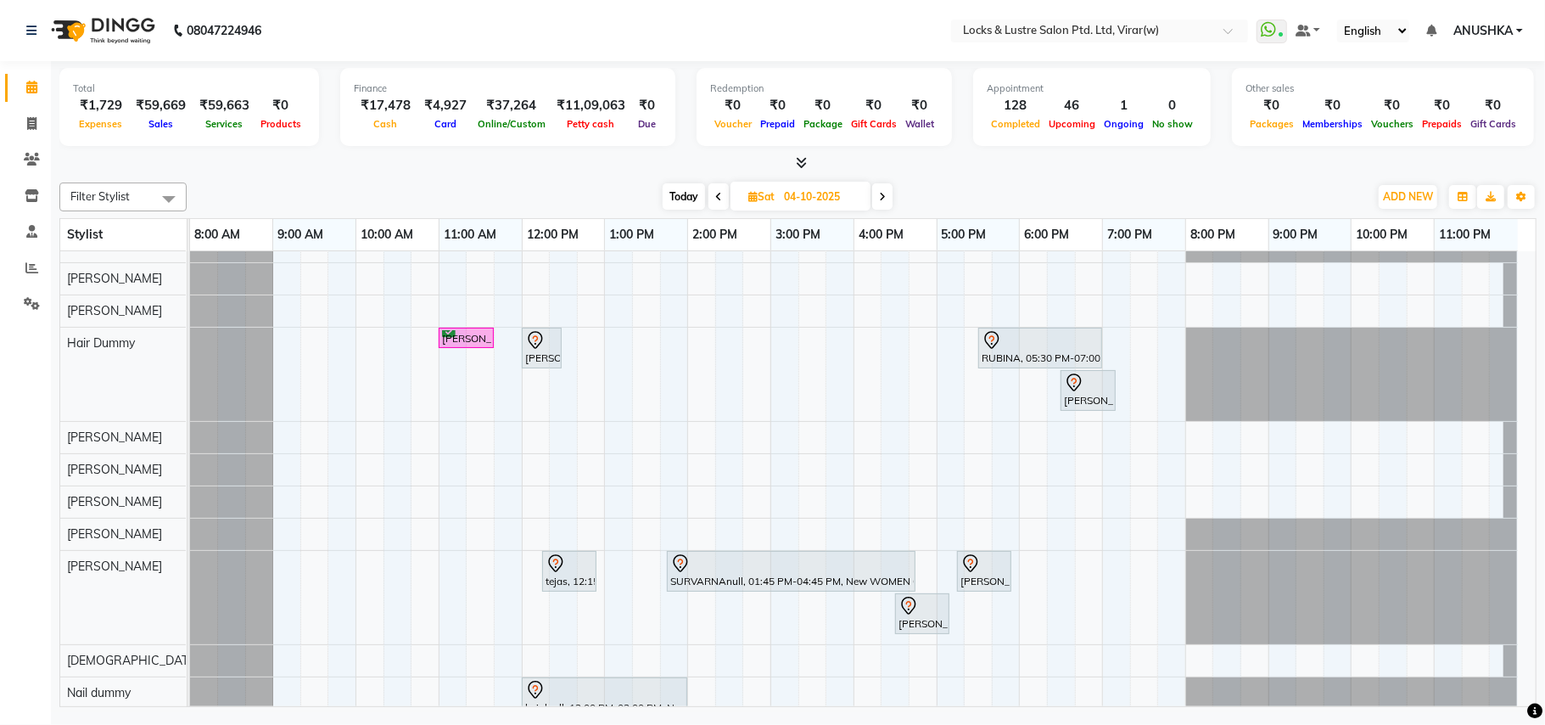
scroll to position [226, 0]
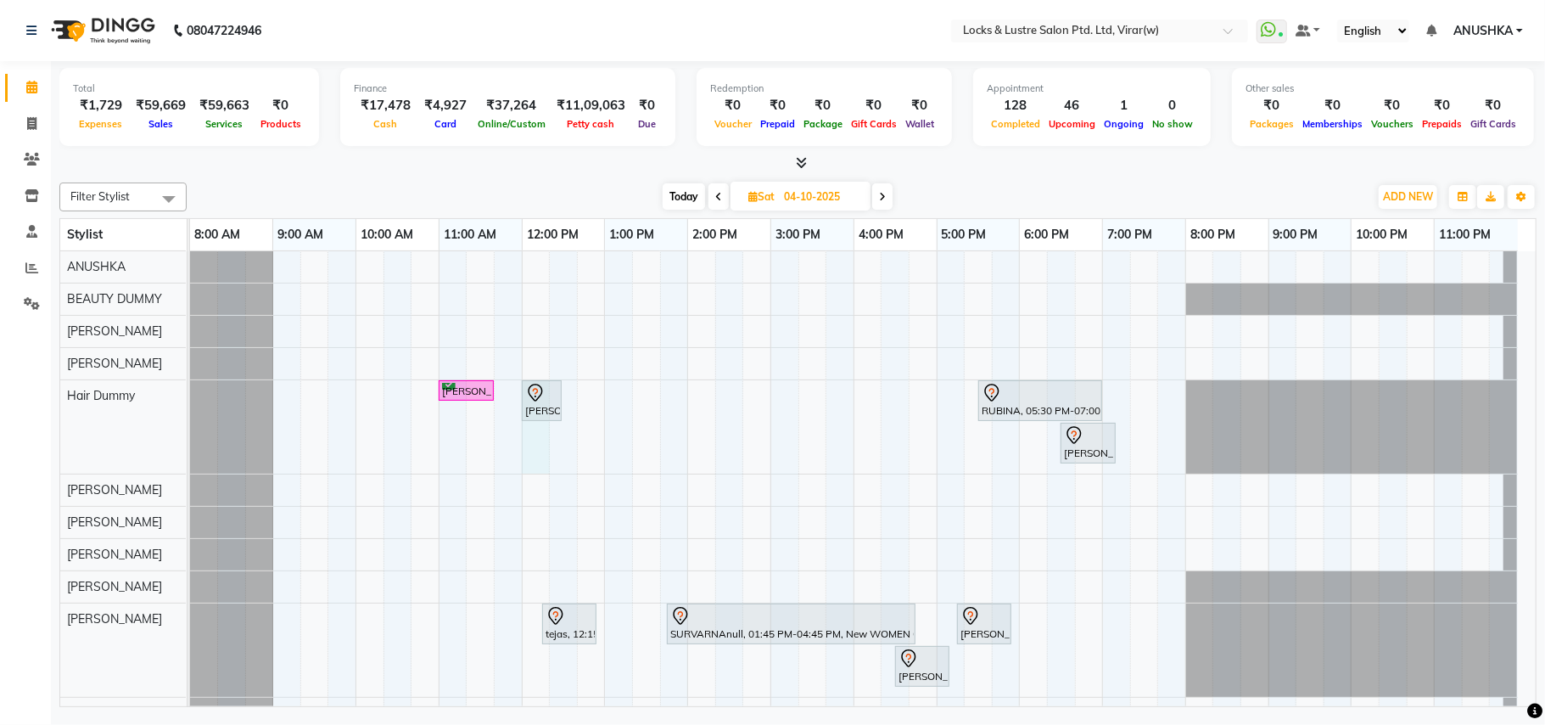
click at [548, 449] on div "SURAJ KHANOLKAR, 11:00 AM-11:40 AM, MEN HAIRCUT ₹ 99- OG priti, 12:00 PM-12:30 …" at bounding box center [863, 712] width 1346 height 1375
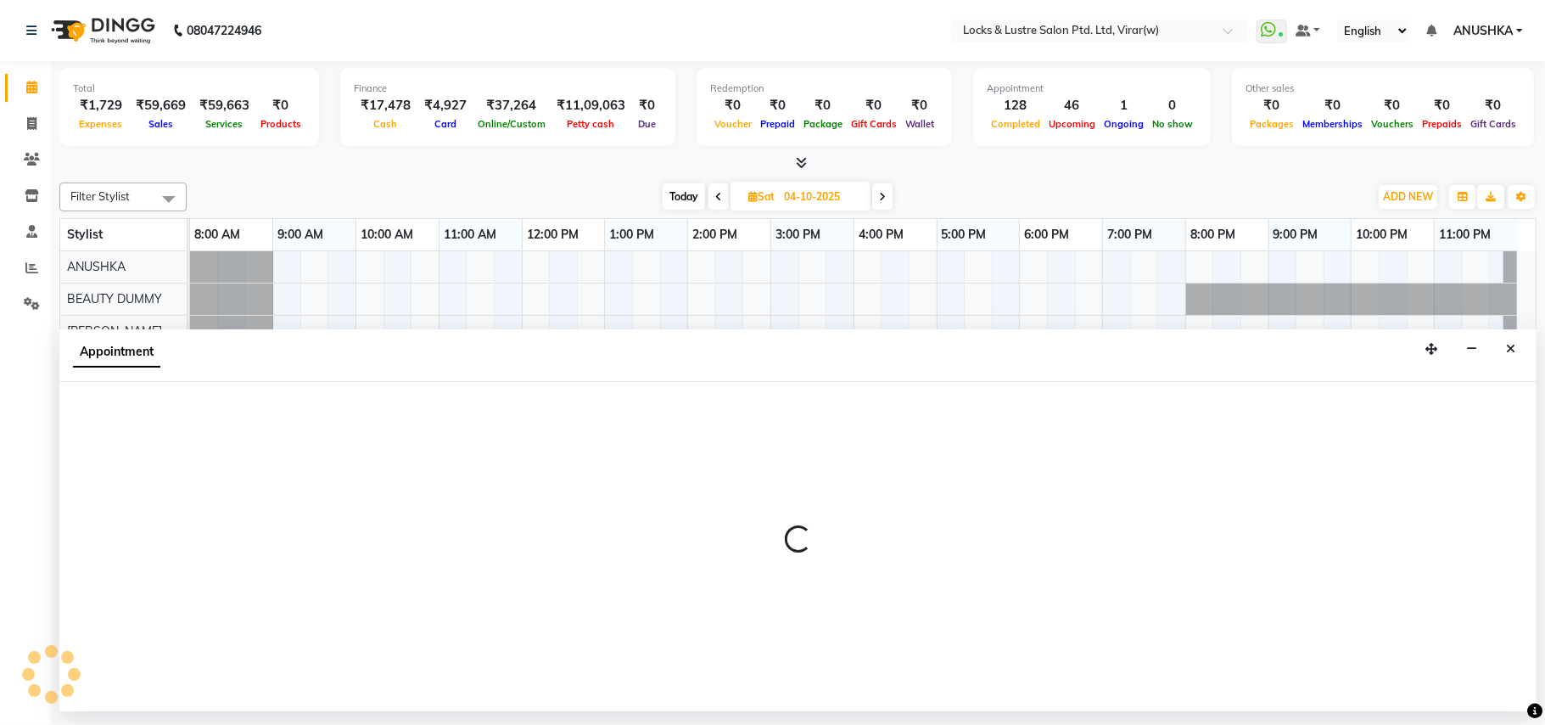
select select "43855"
select select "720"
select select "tentative"
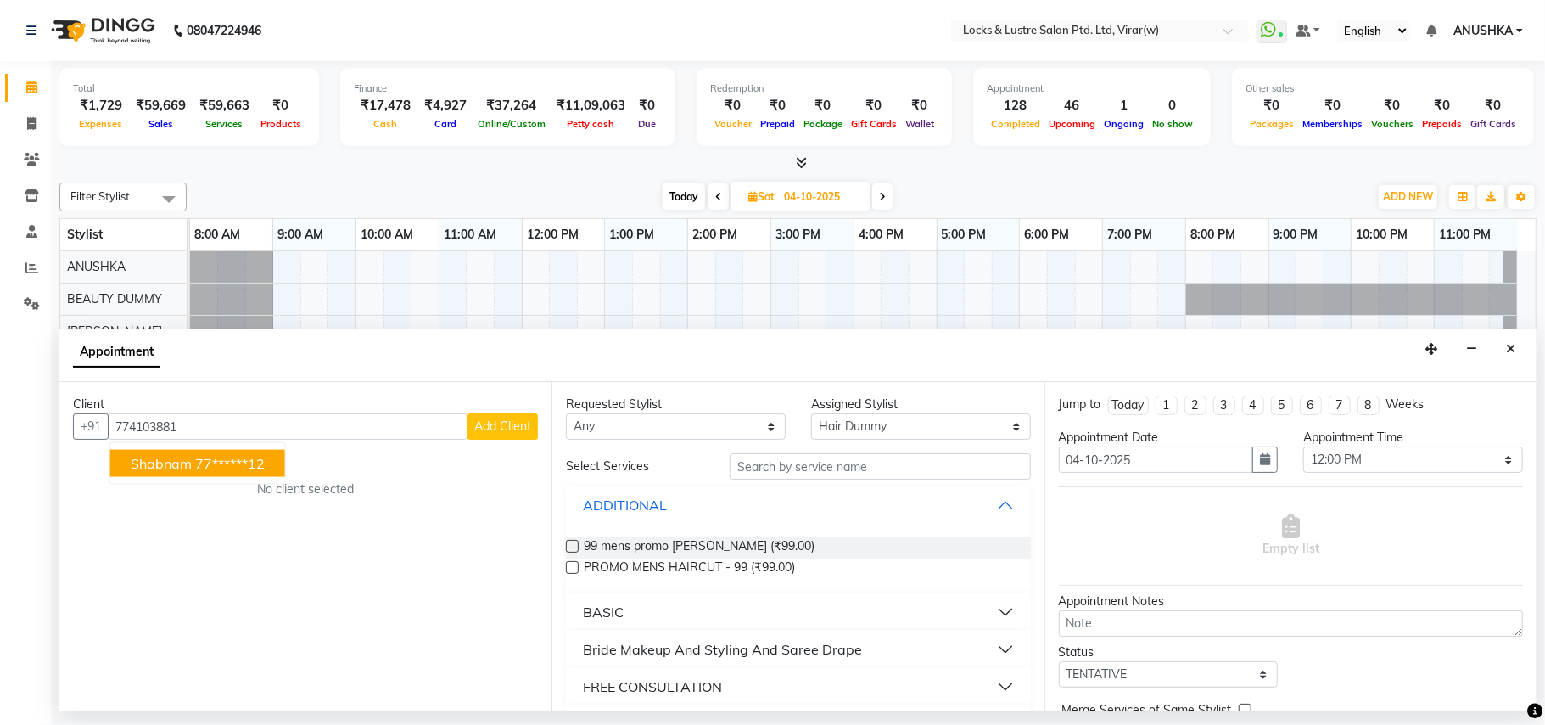
drag, startPoint x: 166, startPoint y: 472, endPoint x: 195, endPoint y: 467, distance: 29.3
click at [167, 469] on span "shabnam" at bounding box center [161, 463] width 61 height 17
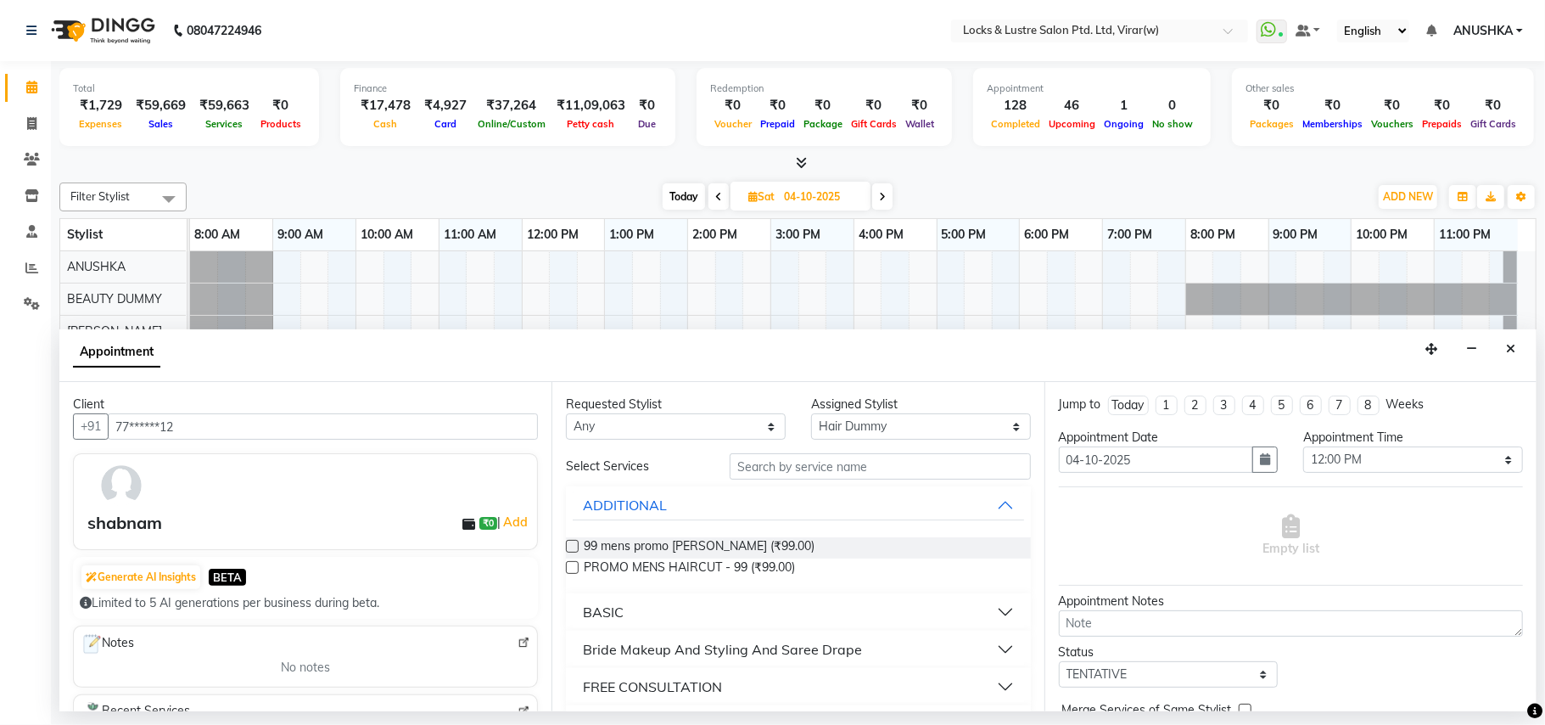
type input "77******12"
click at [852, 472] on input "text" at bounding box center [880, 466] width 301 height 26
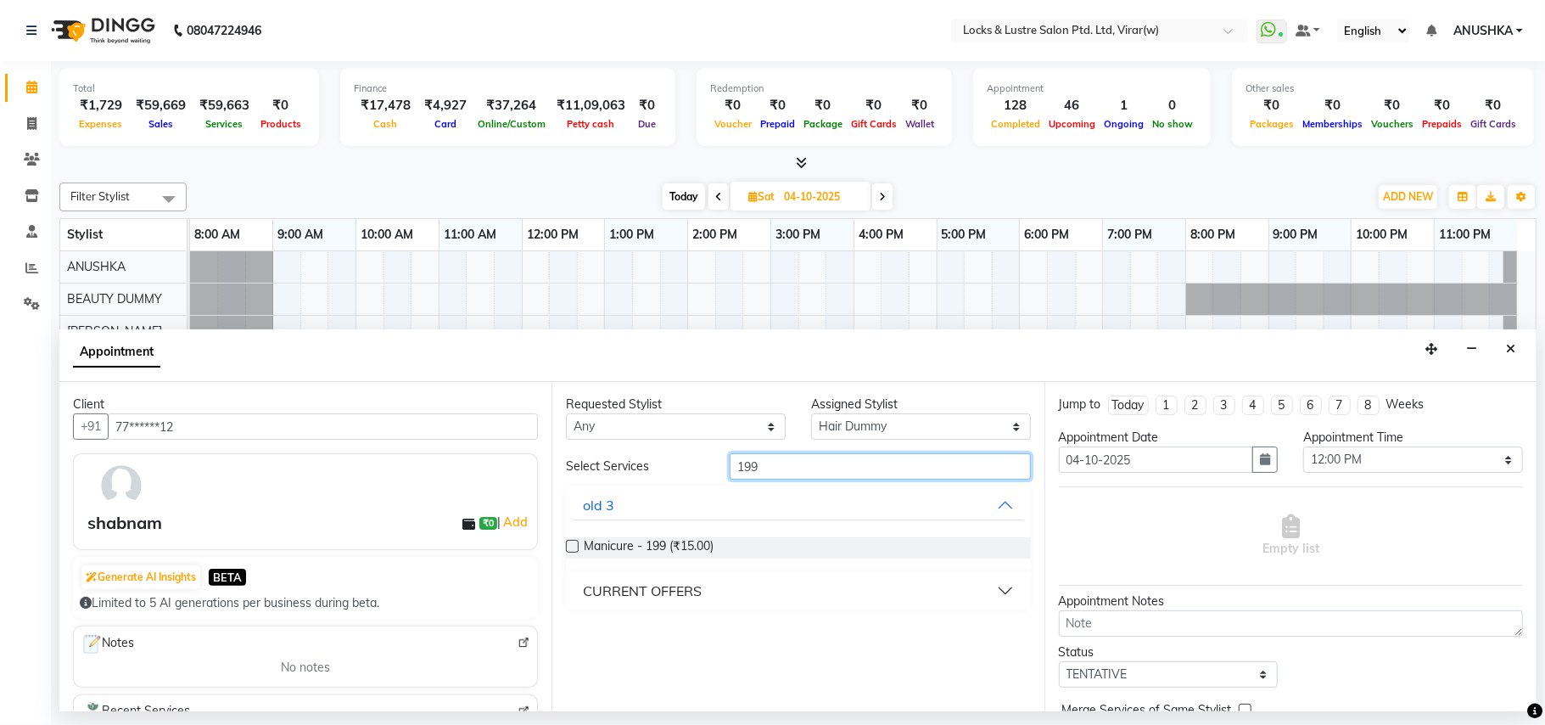
type input "199"
click at [650, 584] on div "CURRENT OFFERS" at bounding box center [642, 591] width 119 height 20
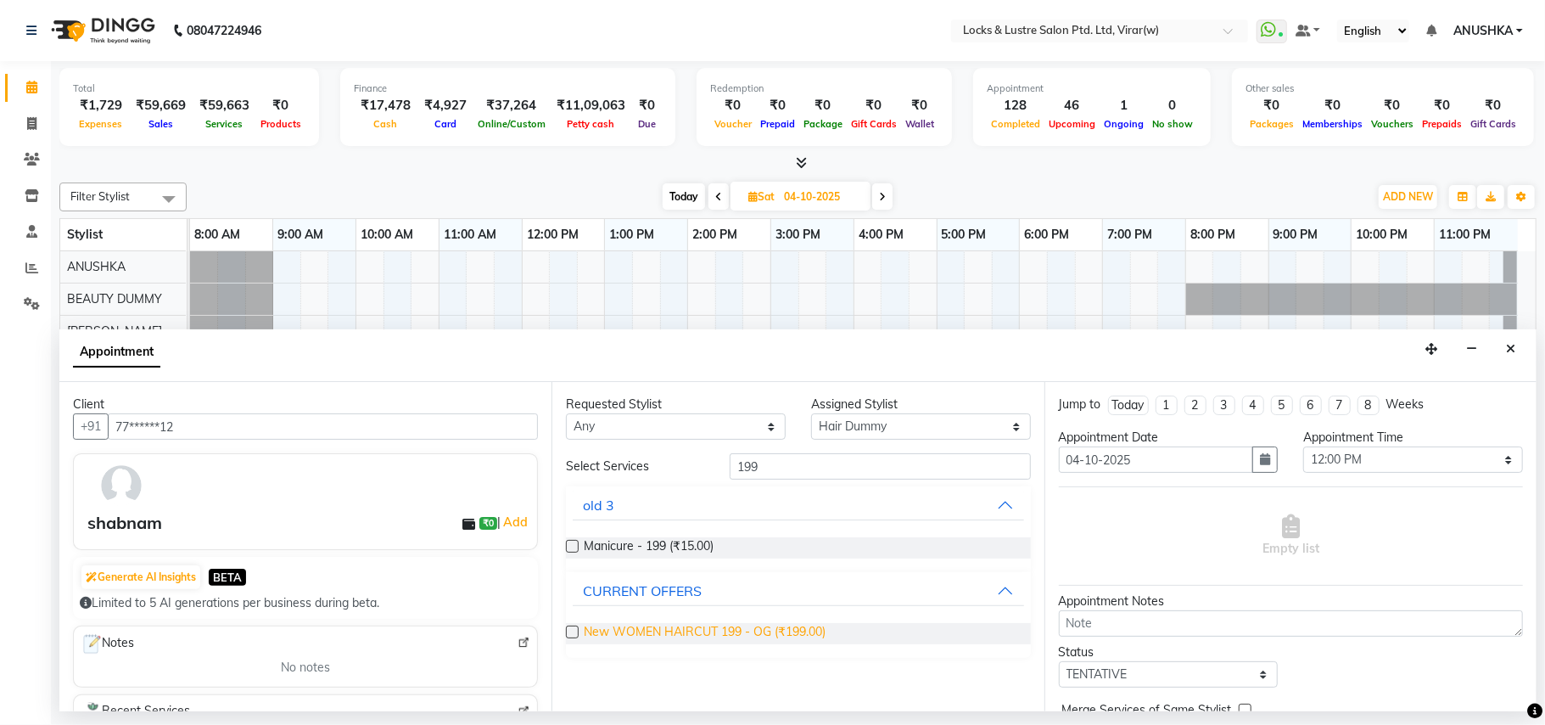
click at [694, 632] on span "New WOMEN HAIRCUT 199 - OG (₹199.00)" at bounding box center [705, 633] width 242 height 21
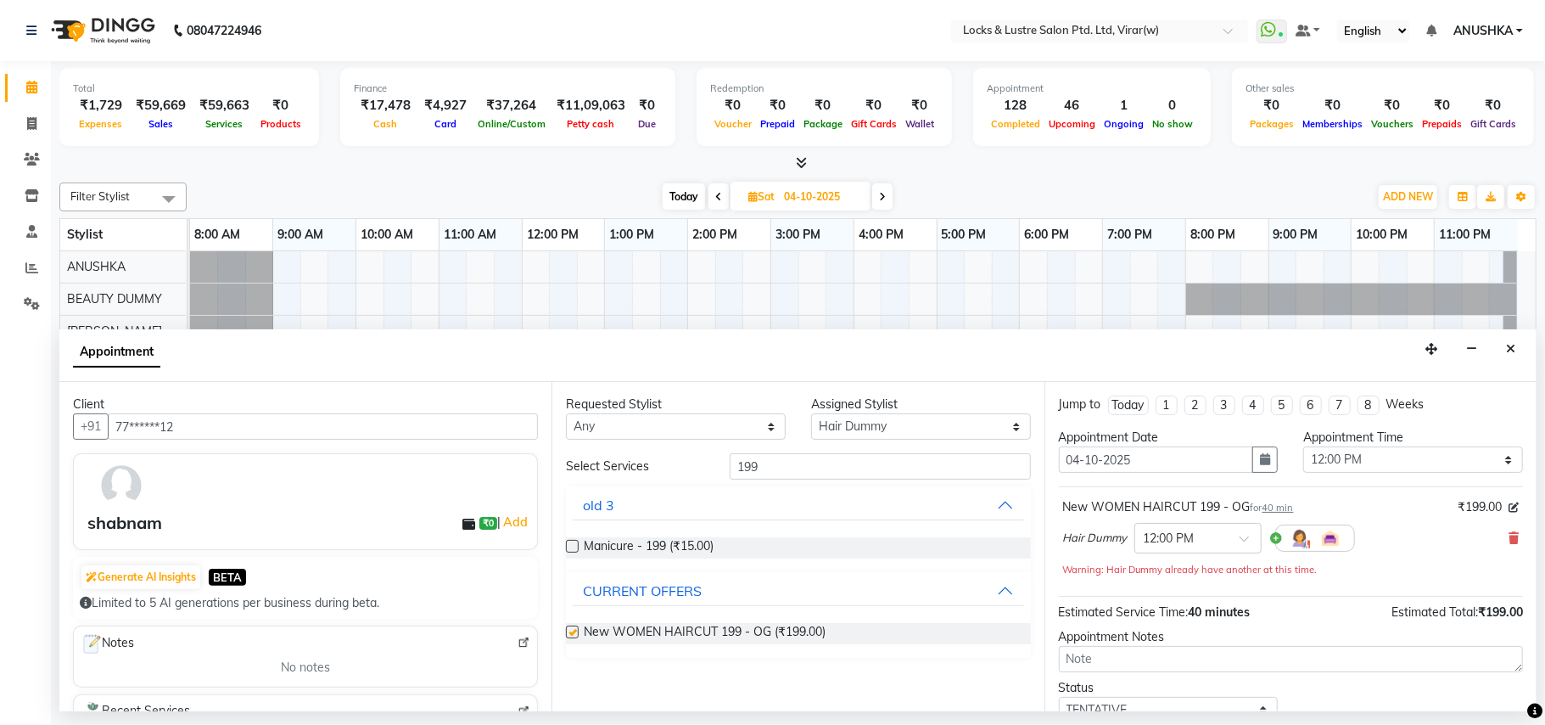
checkbox input "false"
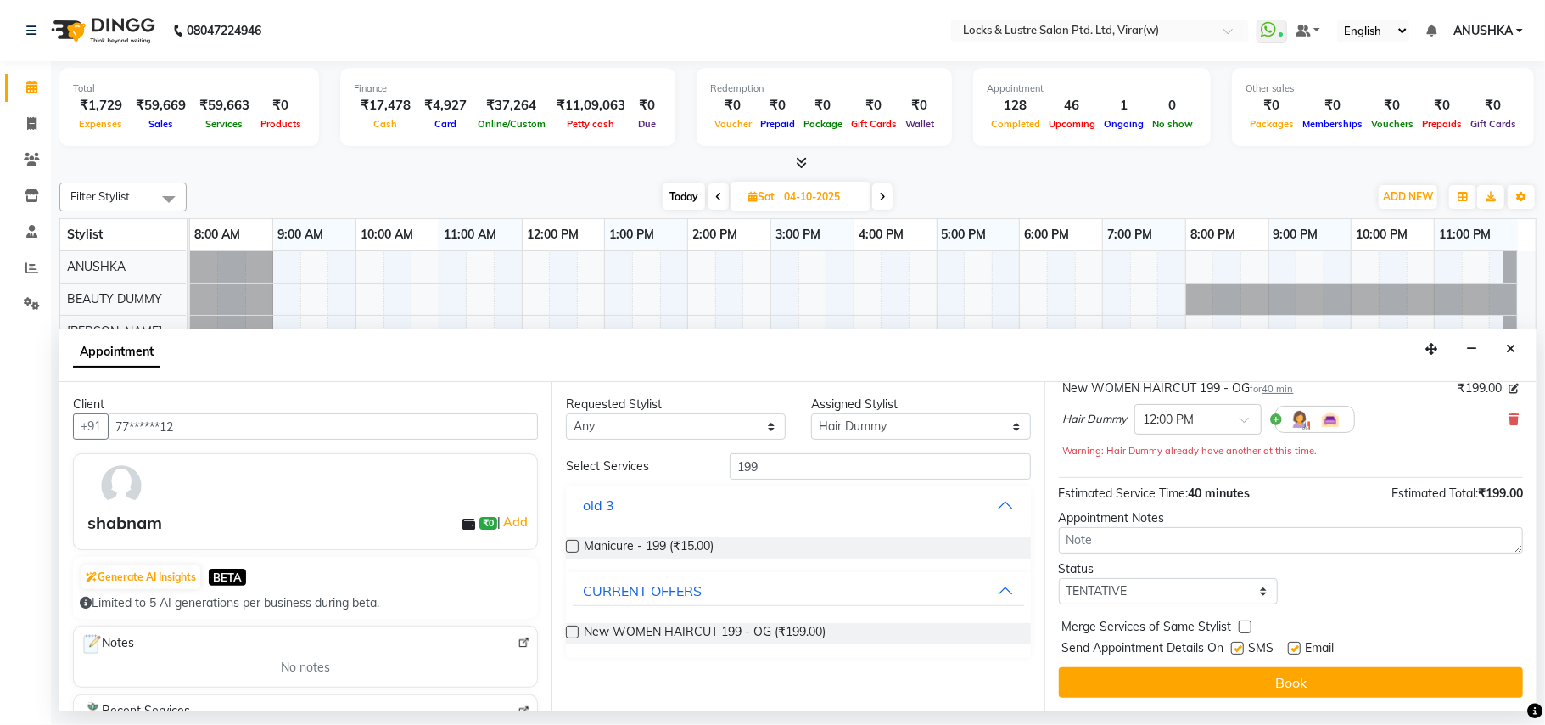
scroll to position [121, 0]
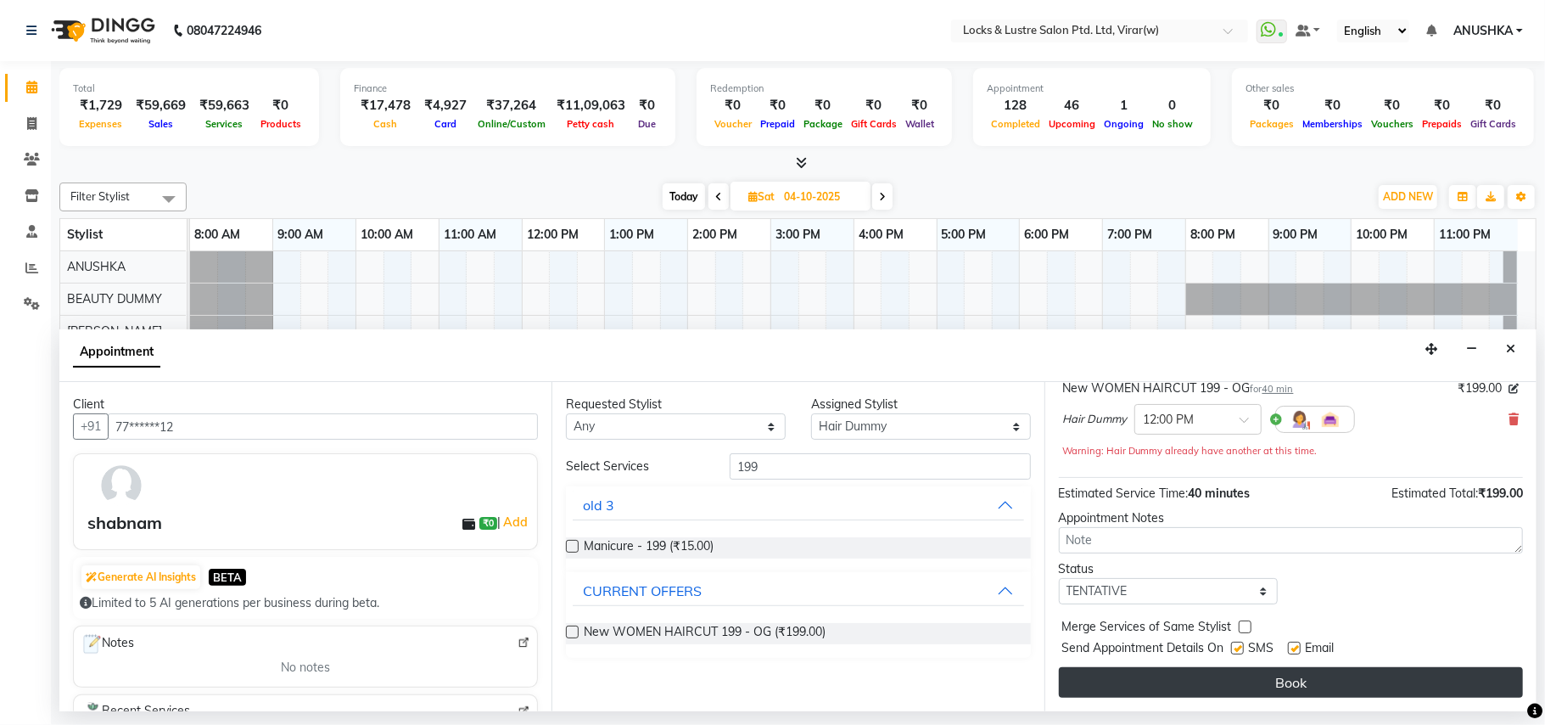
click at [1309, 683] on button "Book" at bounding box center [1291, 682] width 464 height 31
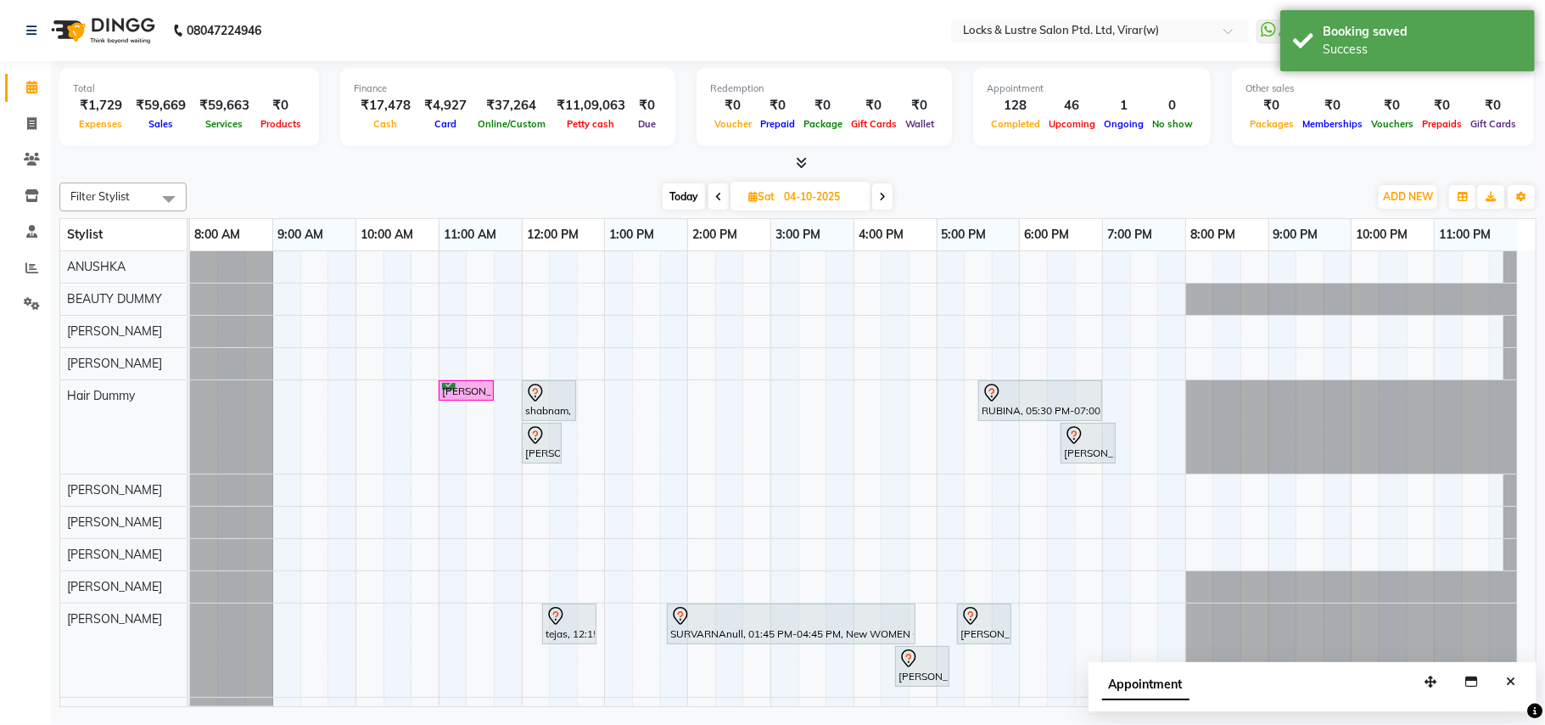
click at [667, 200] on span "Today" at bounding box center [684, 196] width 42 height 26
type input "03-10-2025"
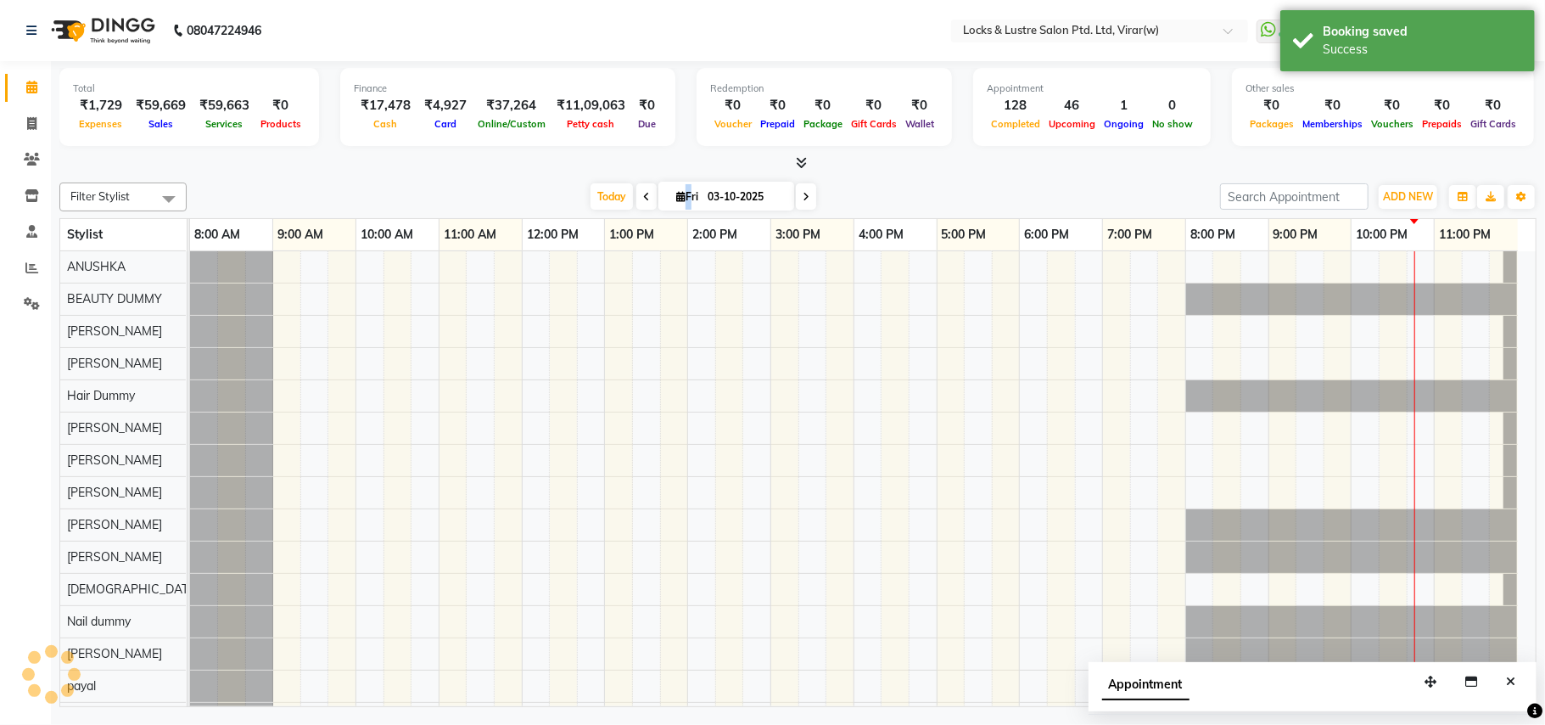
click at [676, 199] on icon at bounding box center [680, 196] width 9 height 11
select select "10"
select select "2025"
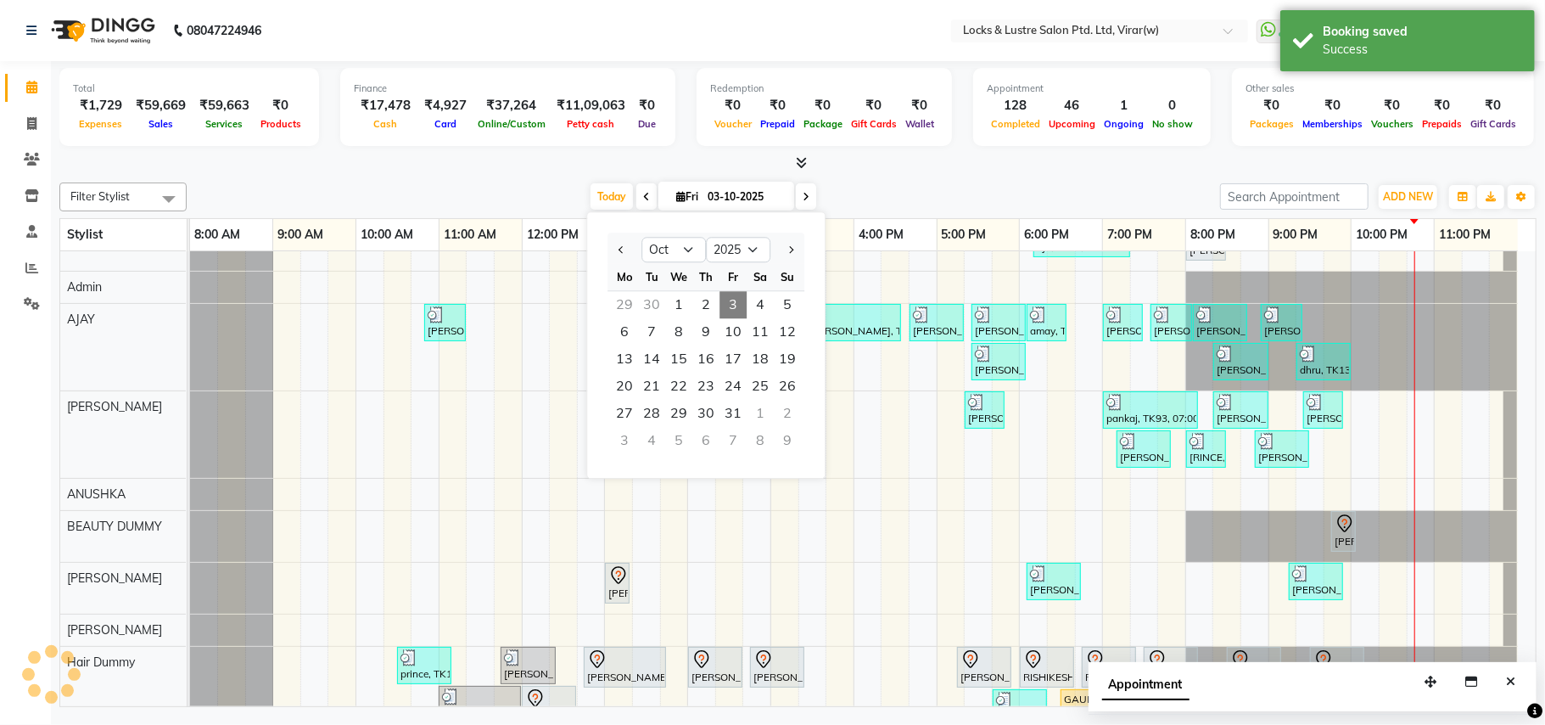
click at [351, 190] on div "Today Fri 03-10-2025 Jan Feb Mar Apr May Jun Jul Aug Sep Oct Nov Dec 2015 2016 …" at bounding box center [703, 196] width 1017 height 25
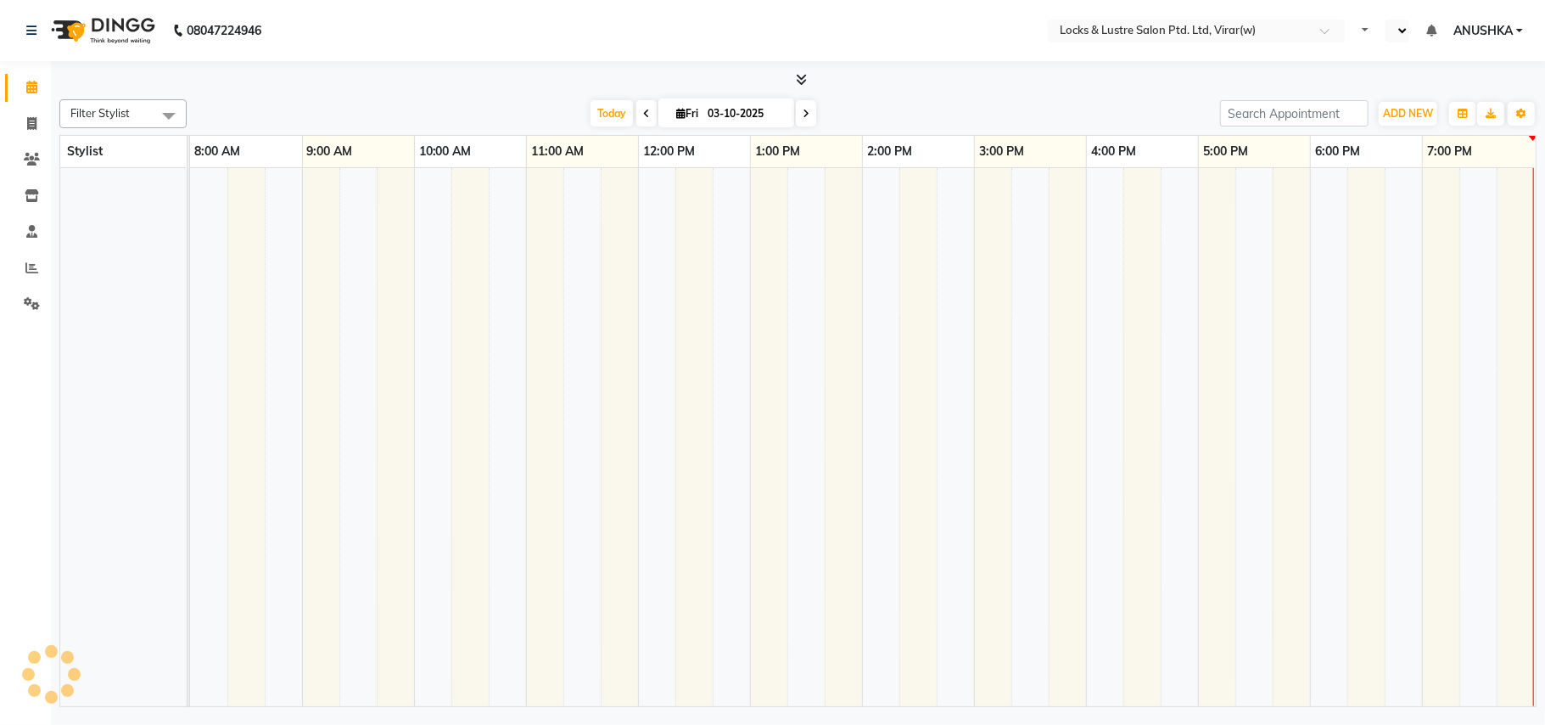
select select "en"
